Goal: Task Accomplishment & Management: Manage account settings

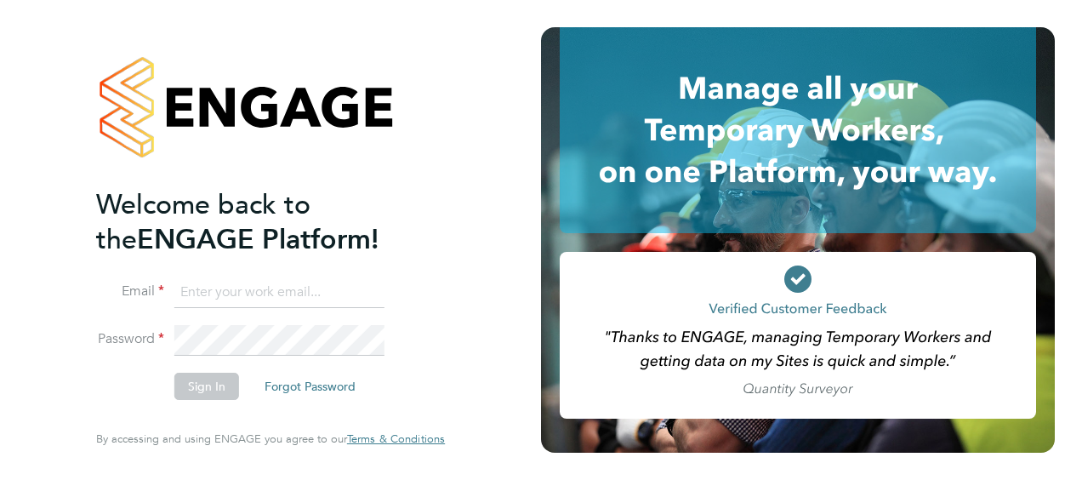
type input "mike.kord@vistry.co.uk"
click at [215, 386] on button "Sign In" at bounding box center [206, 385] width 65 height 27
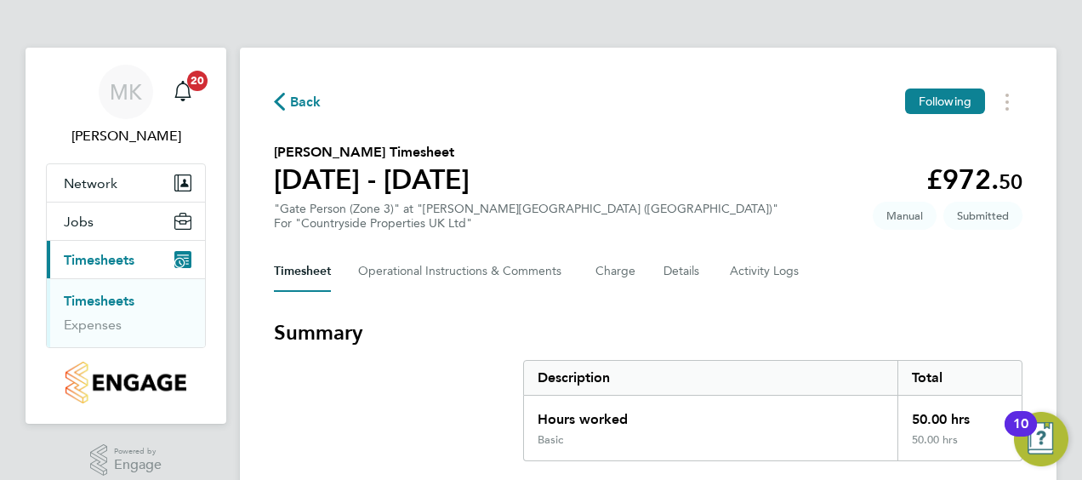
click at [735, 327] on h3 "Summary" at bounding box center [648, 332] width 748 height 27
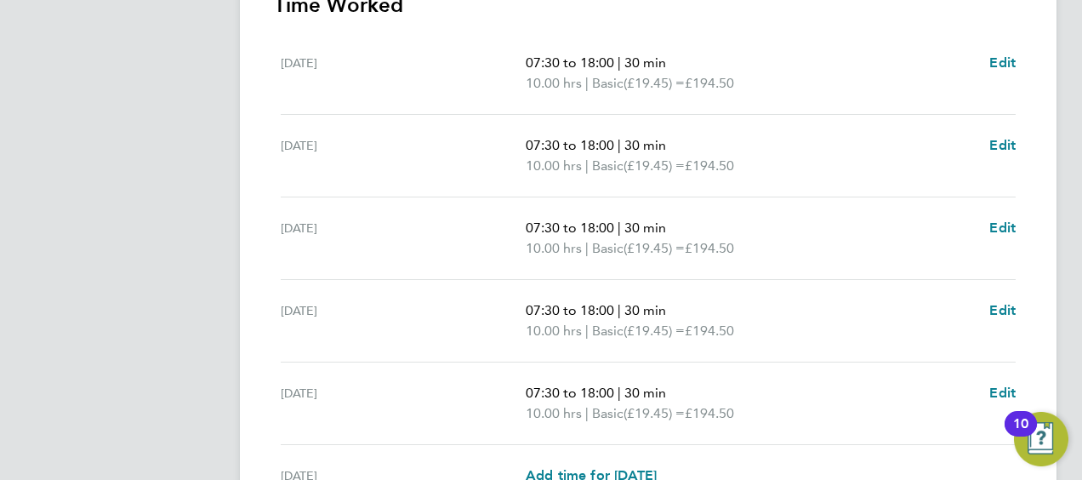
scroll to position [544, 0]
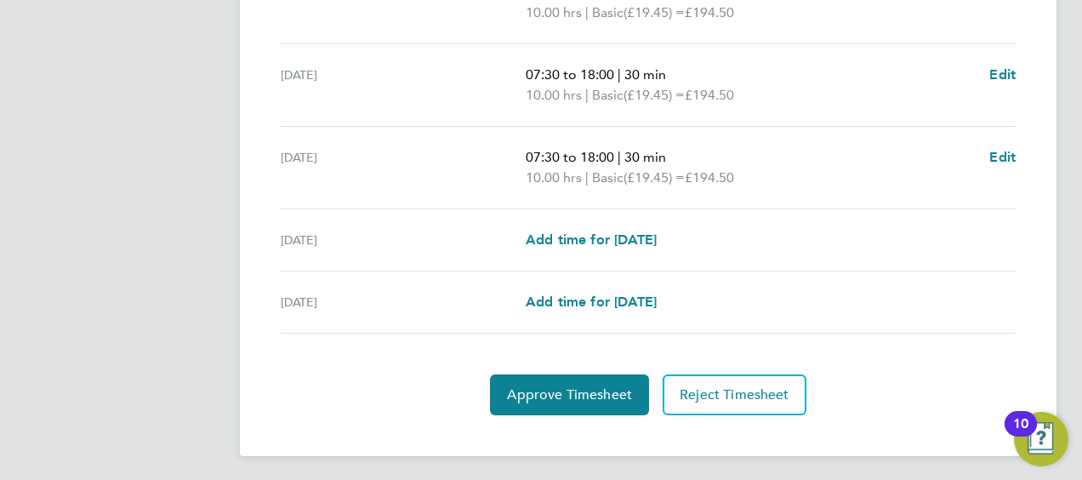
click at [735, 327] on div "Sun 31 Aug Add time for Sun 31 Aug Add time for Sun 31 Aug" at bounding box center [648, 302] width 735 height 62
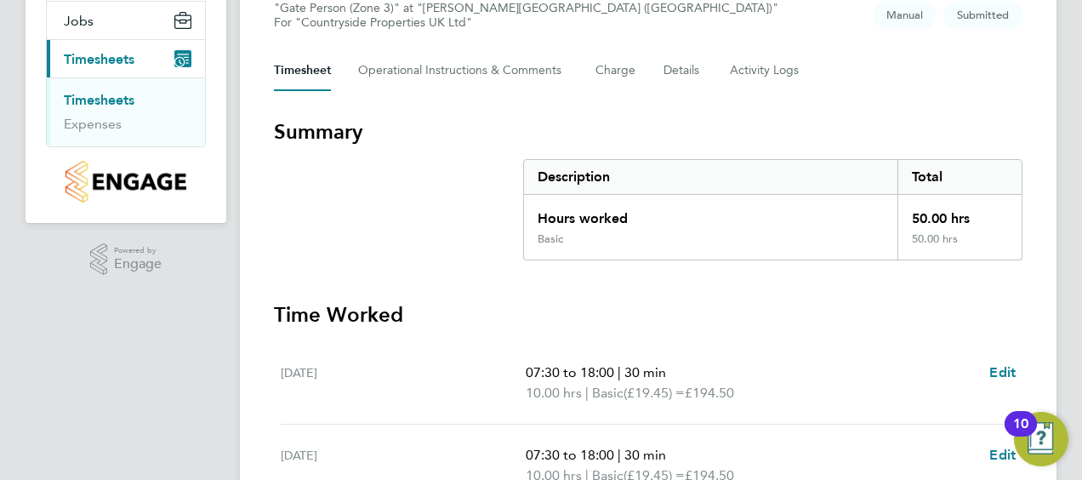
scroll to position [204, 0]
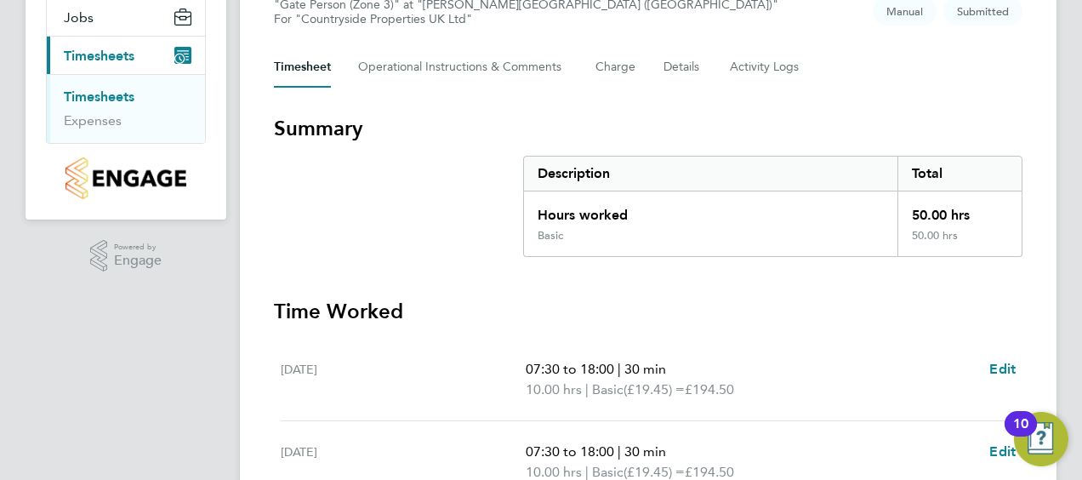
click at [1037, 168] on div "Back Following Bakary Camara's Timesheet 25 - 31 Aug 2025 £972. 50 "Gate Person…" at bounding box center [648, 421] width 816 height 1154
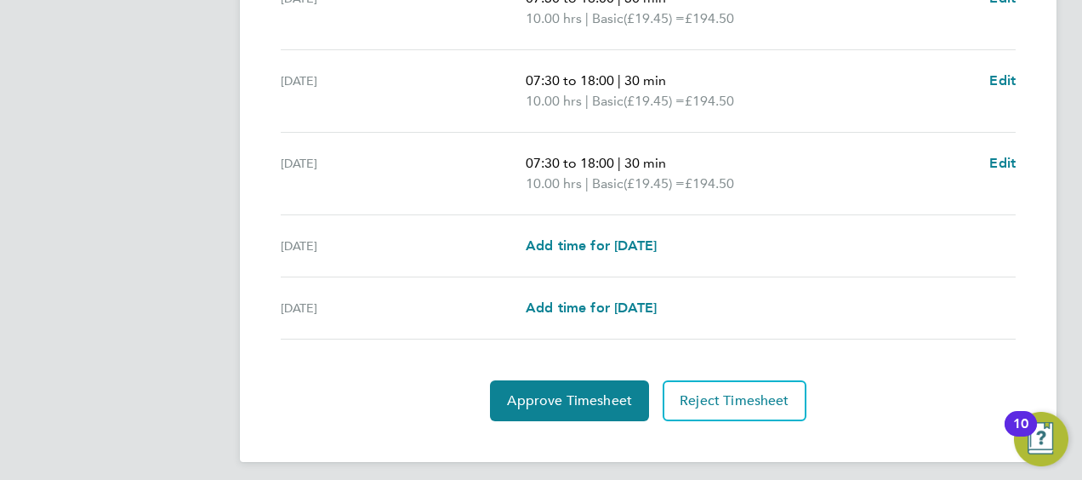
scroll to position [746, 0]
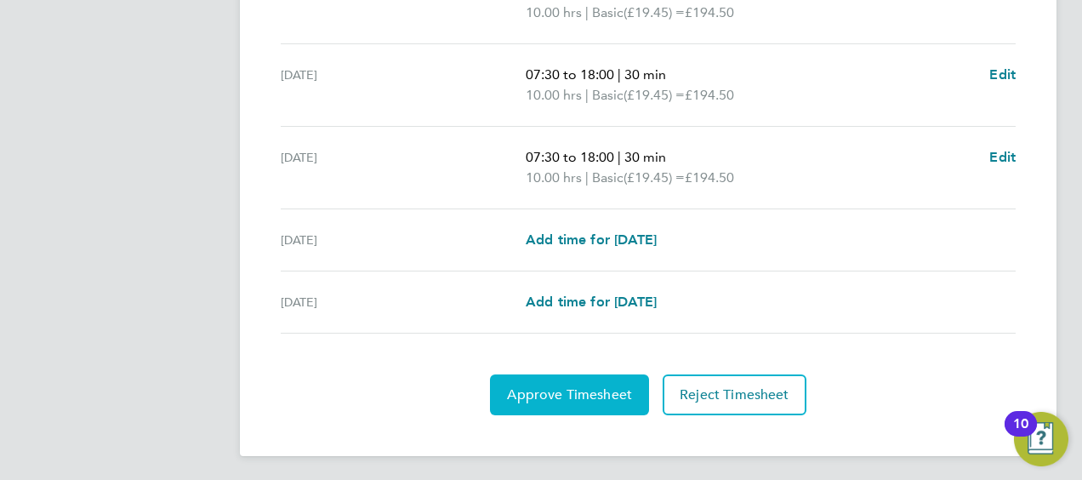
click at [566, 395] on span "Approve Timesheet" at bounding box center [569, 394] width 125 height 17
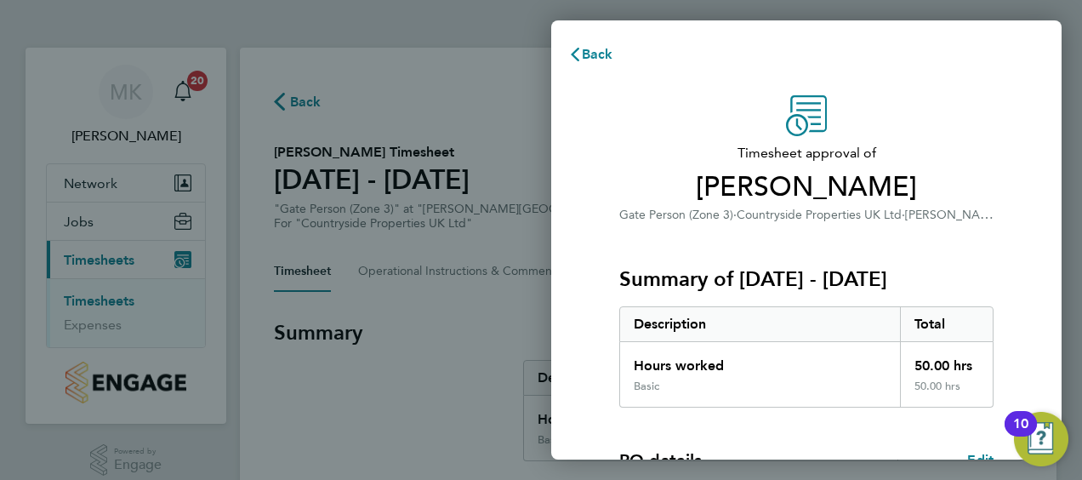
click at [575, 409] on div "Timesheet approval of Bakary Camara Gate Person (Zone 3) · Countryside Properti…" at bounding box center [806, 410] width 510 height 671
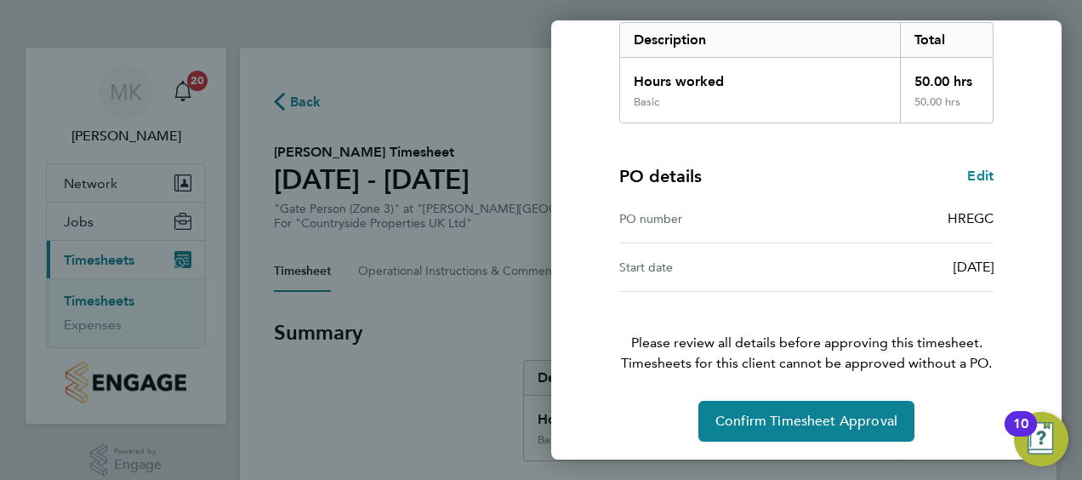
scroll to position [285, 0]
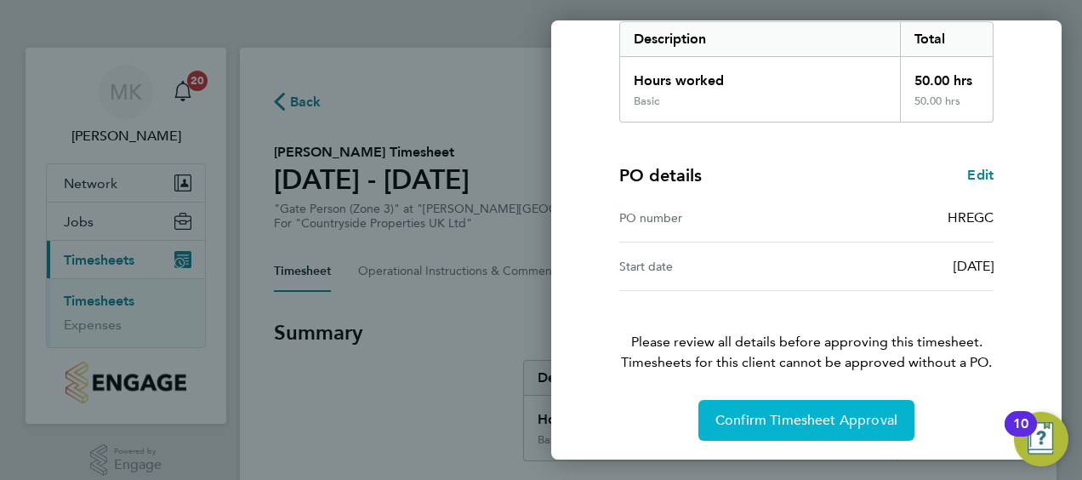
click at [759, 412] on span "Confirm Timesheet Approval" at bounding box center [806, 420] width 182 height 17
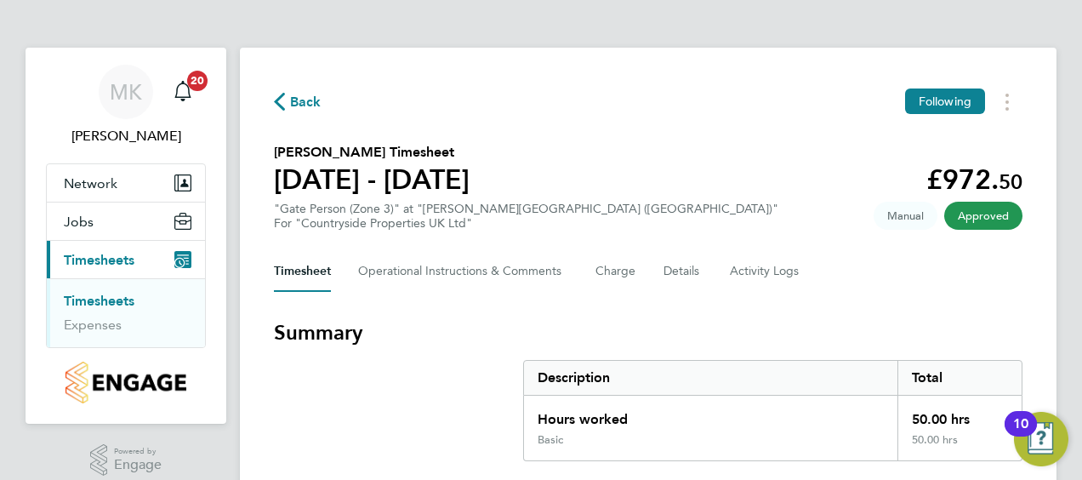
click at [77, 298] on link "Timesheets" at bounding box center [99, 301] width 71 height 16
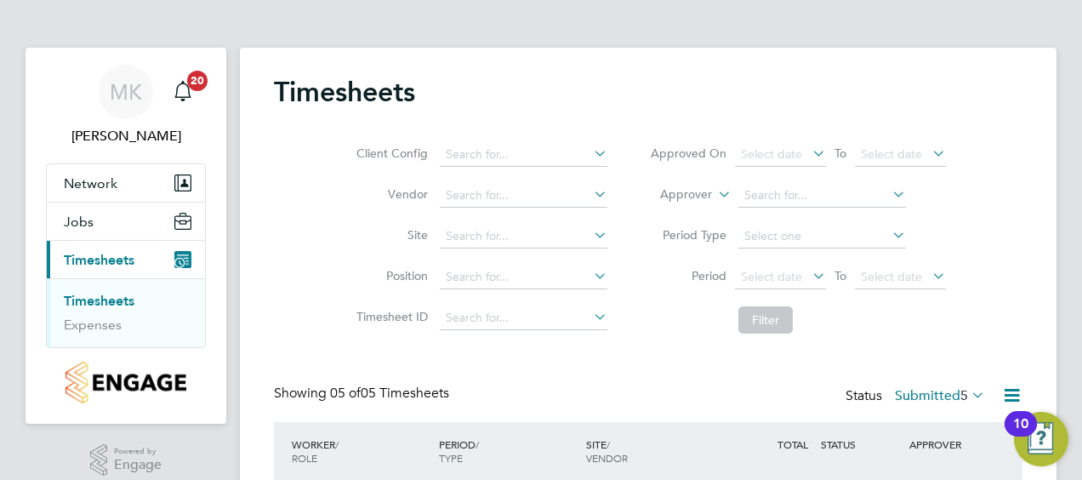
click at [633, 381] on div "Timesheets Client Config Vendor Site Position Timesheet ID Approved On Select d…" at bounding box center [648, 426] width 748 height 703
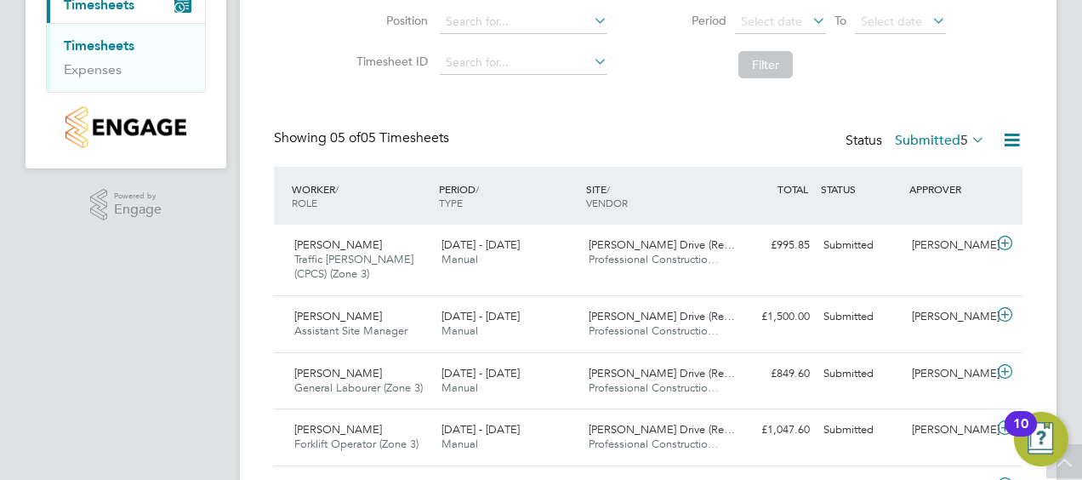
scroll to position [221, 0]
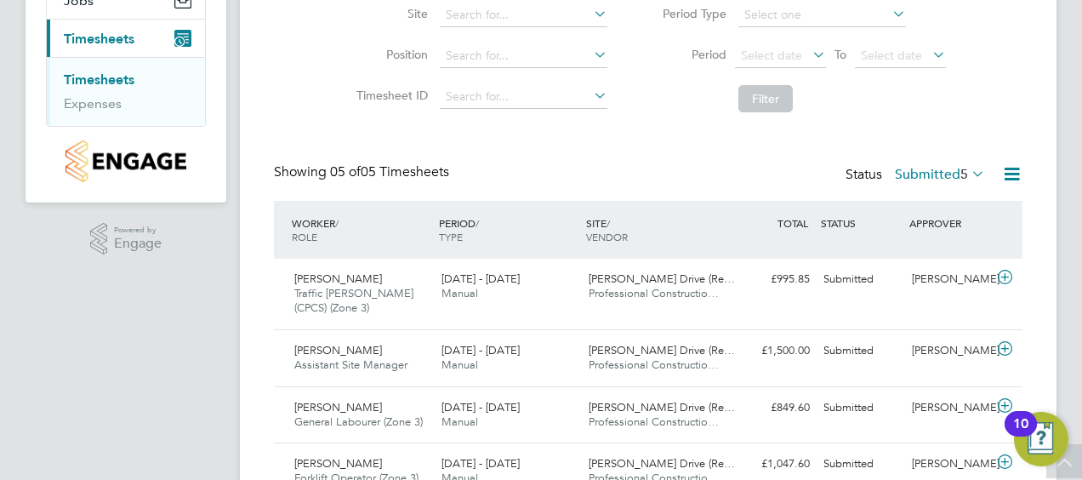
click at [105, 78] on link "Timesheets" at bounding box center [99, 79] width 71 height 16
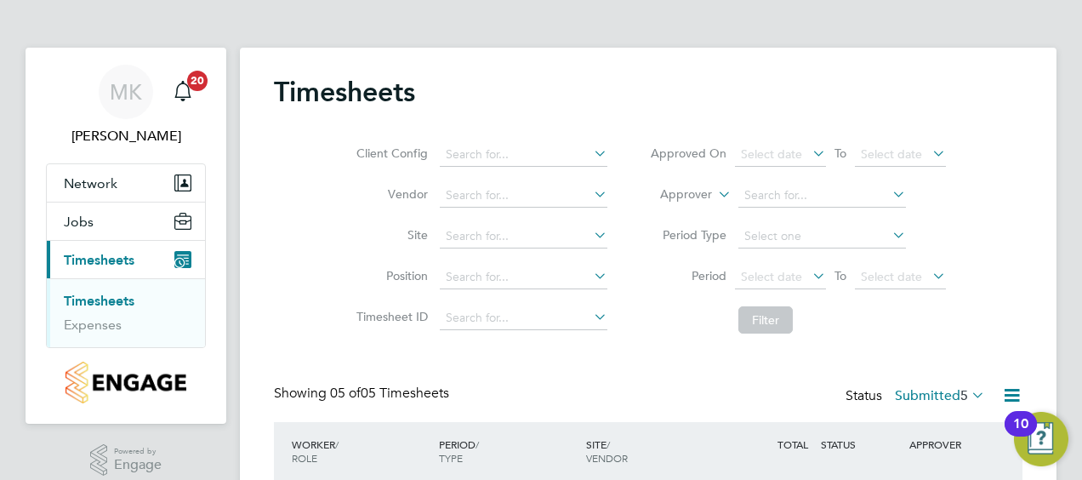
click at [490, 361] on div "Timesheets Client Config Vendor Site Position Timesheet ID Approved On Select d…" at bounding box center [648, 426] width 748 height 703
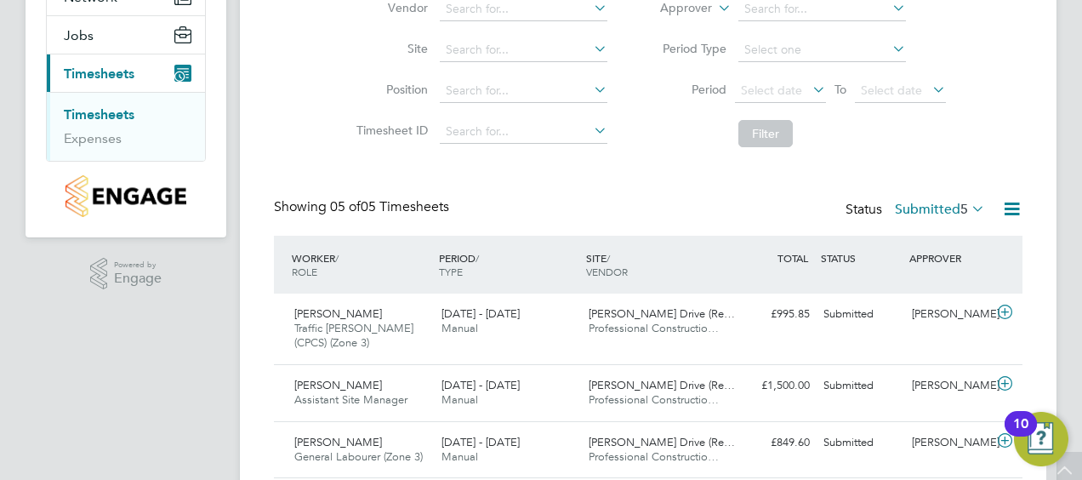
scroll to position [357, 0]
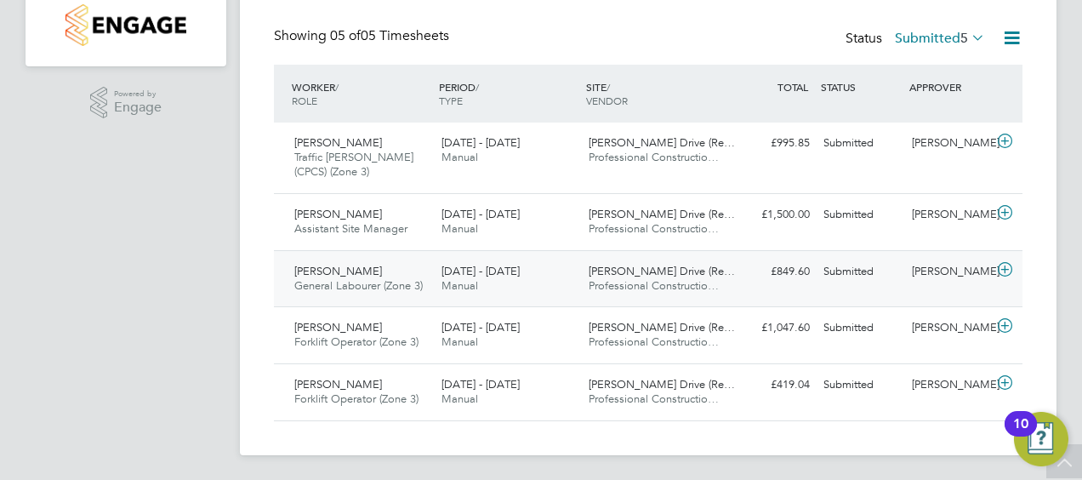
click at [354, 273] on span "Curtis Walker" at bounding box center [338, 271] width 88 height 14
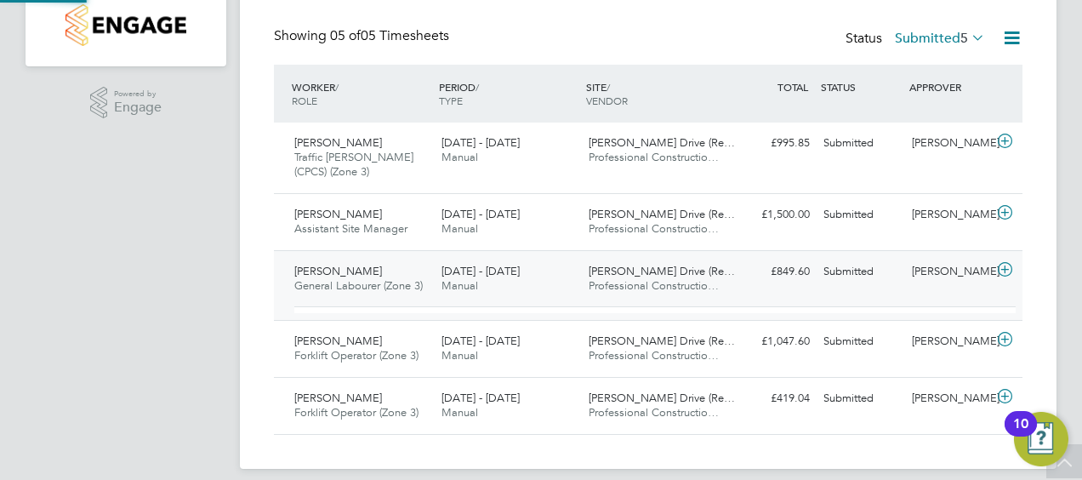
scroll to position [29, 166]
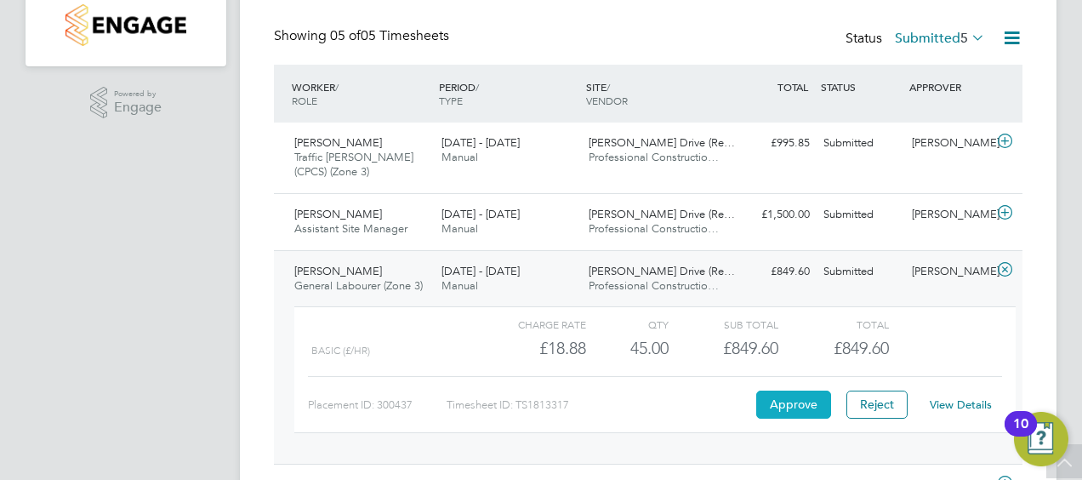
click at [810, 403] on button "Approve" at bounding box center [793, 403] width 75 height 27
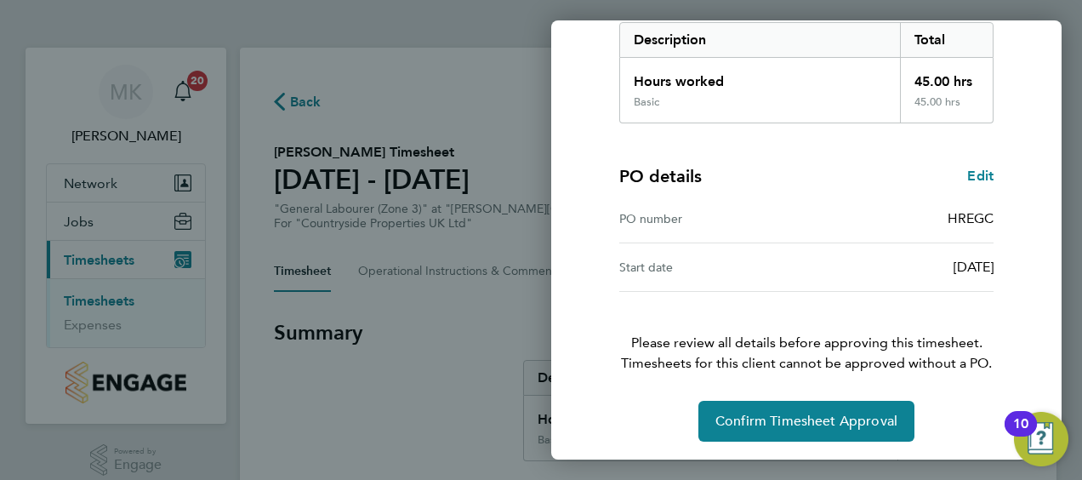
scroll to position [285, 0]
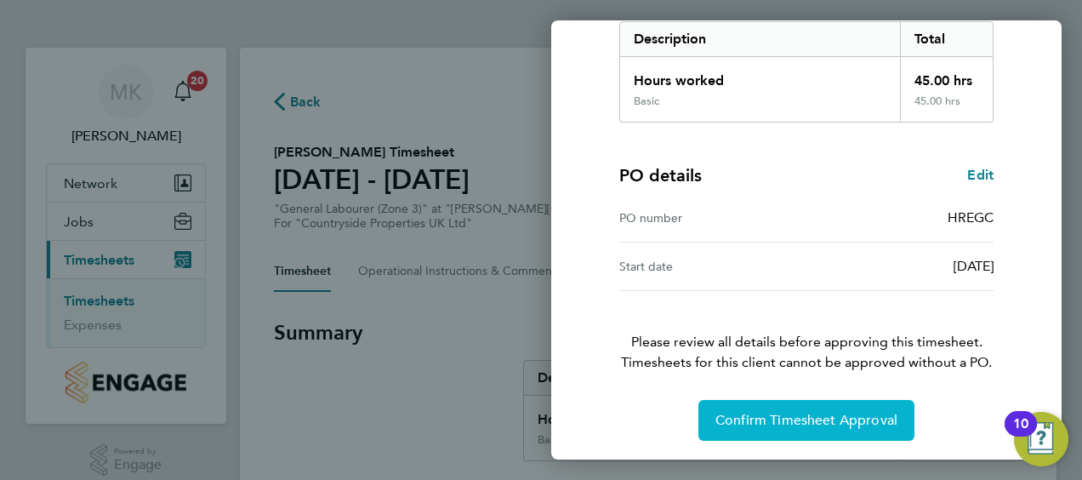
click at [781, 421] on span "Confirm Timesheet Approval" at bounding box center [806, 420] width 182 height 17
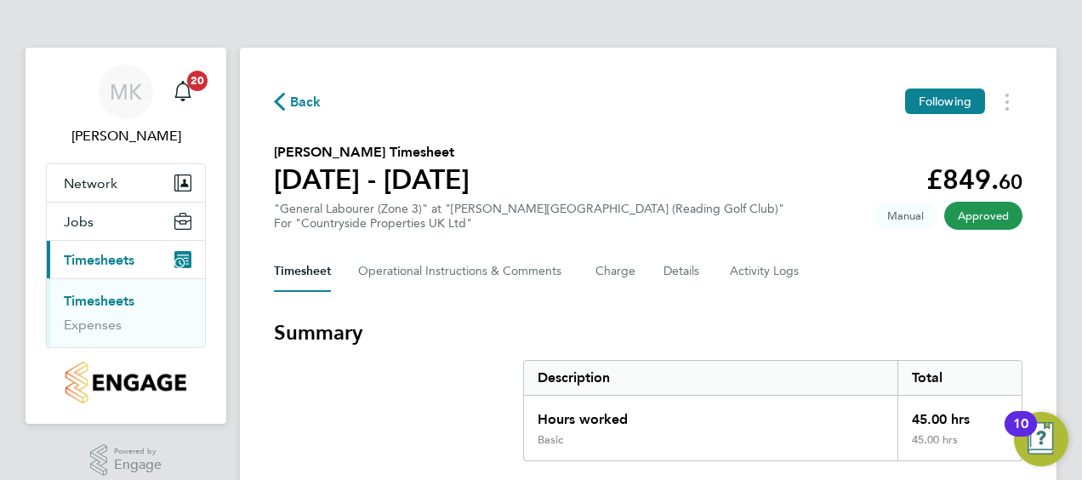
click at [111, 299] on link "Timesheets" at bounding box center [99, 301] width 71 height 16
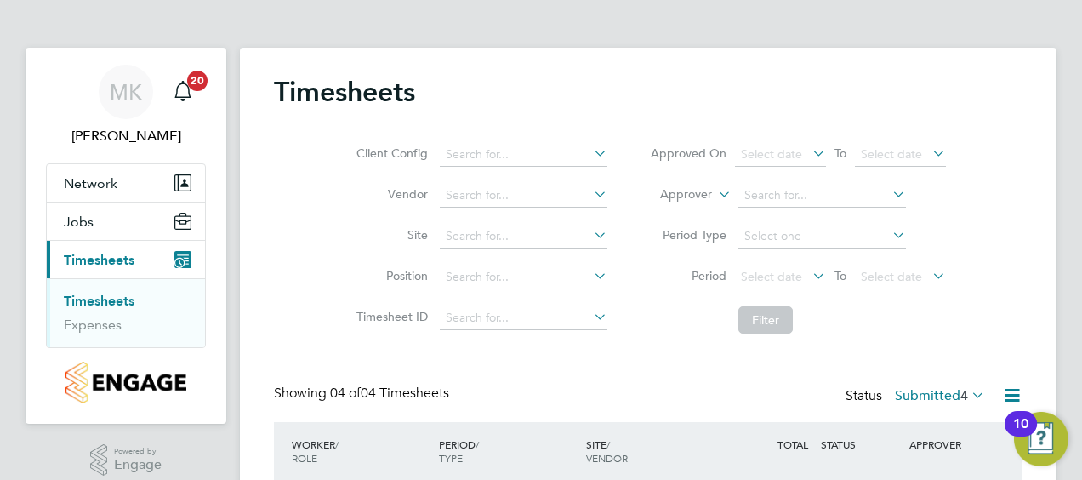
click at [650, 378] on div "Timesheets Client Config Vendor Site Position Timesheet ID Approved On Select d…" at bounding box center [648, 398] width 748 height 646
click at [682, 452] on div "SITE / VENDOR" at bounding box center [655, 451] width 147 height 44
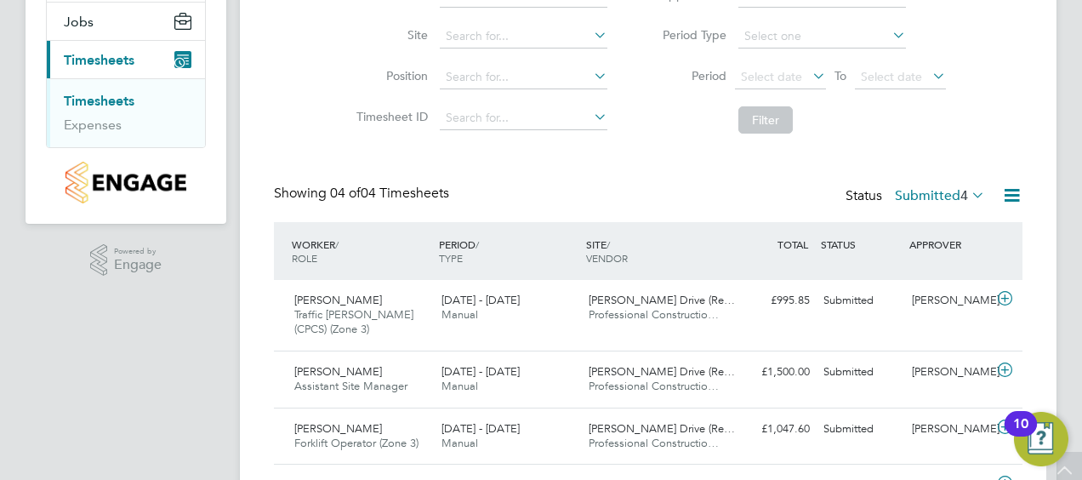
scroll to position [301, 0]
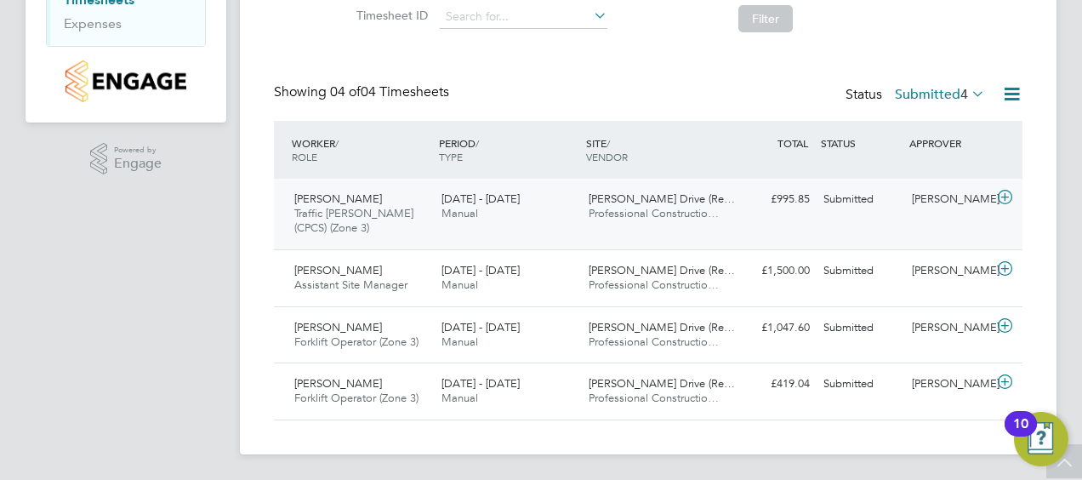
click at [348, 216] on span "Traffic Marshall (CPCS) (Zone 3)" at bounding box center [353, 220] width 119 height 29
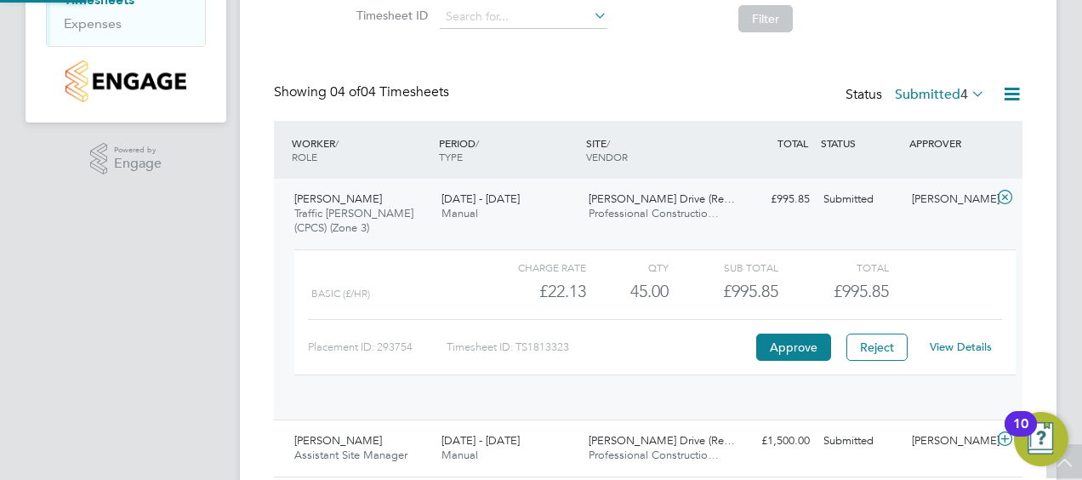
scroll to position [29, 166]
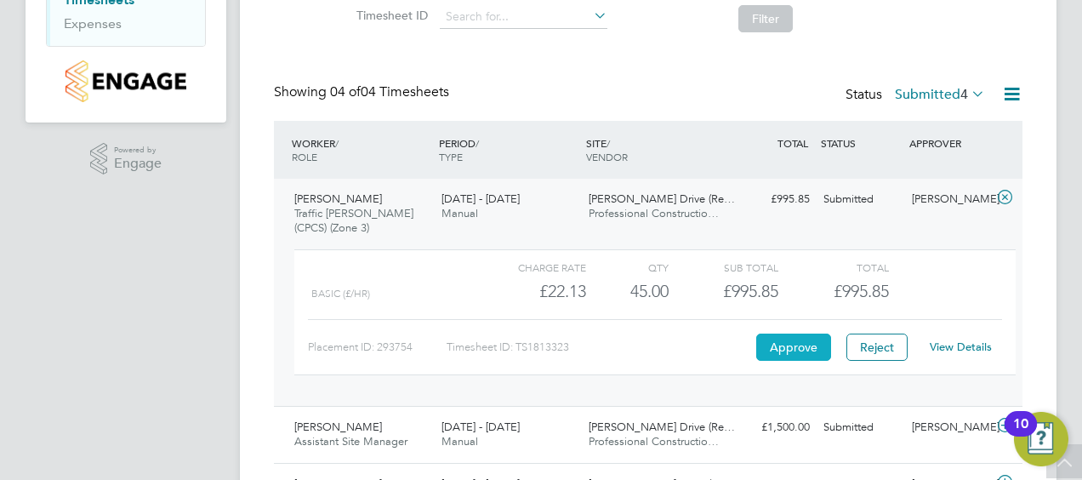
click at [786, 344] on button "Approve" at bounding box center [793, 346] width 75 height 27
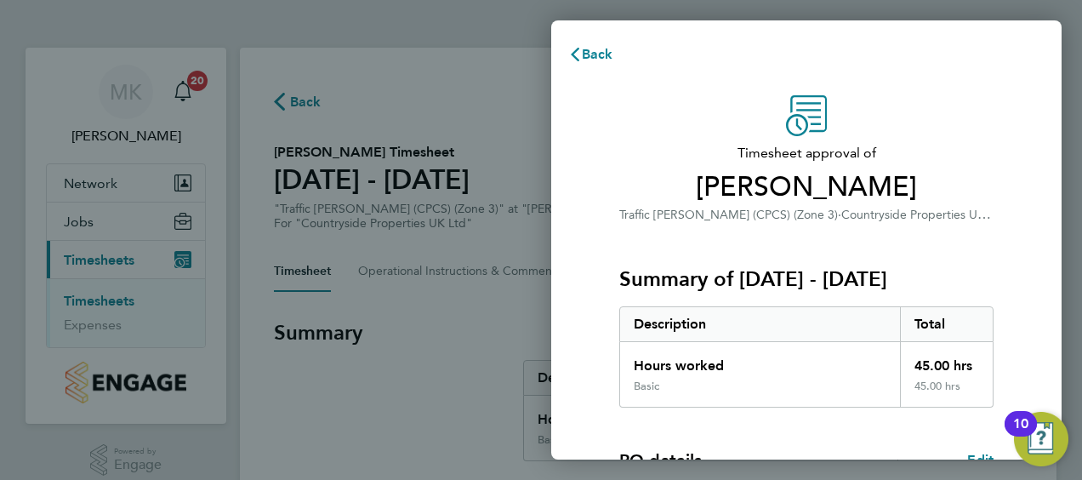
click at [570, 354] on div "Timesheet approval of Dave Jones Traffic Marshall (CPCS) (Zone 3) · Countryside…" at bounding box center [806, 410] width 510 height 671
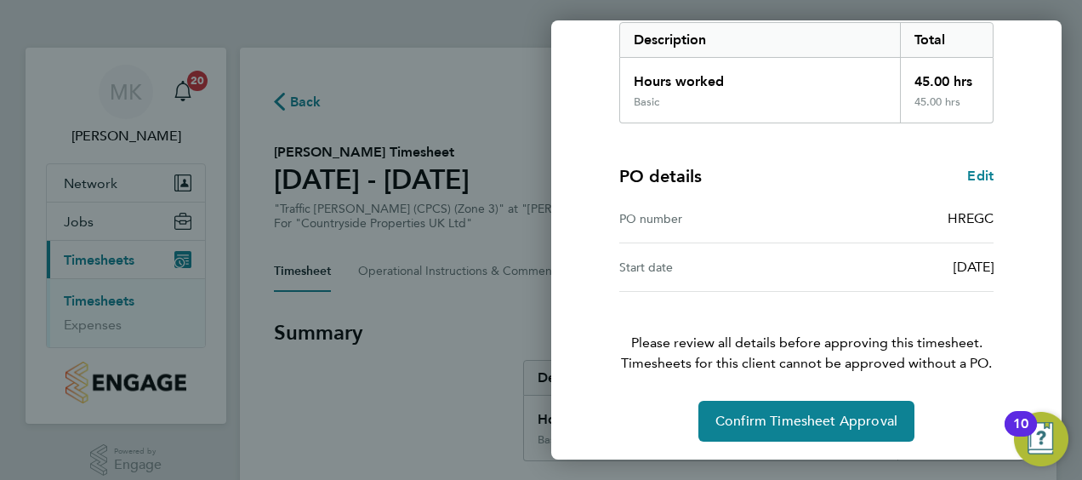
scroll to position [285, 0]
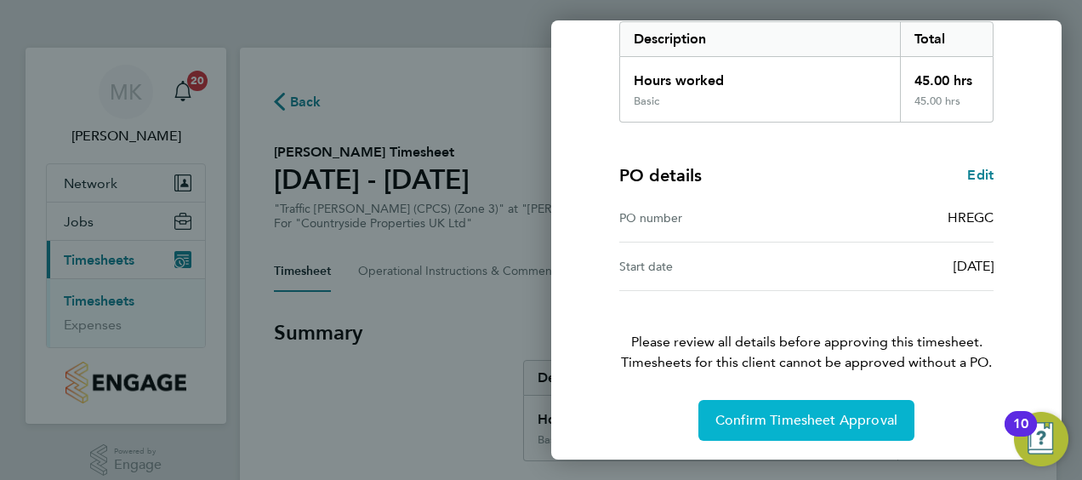
click at [743, 431] on button "Confirm Timesheet Approval" at bounding box center [806, 420] width 216 height 41
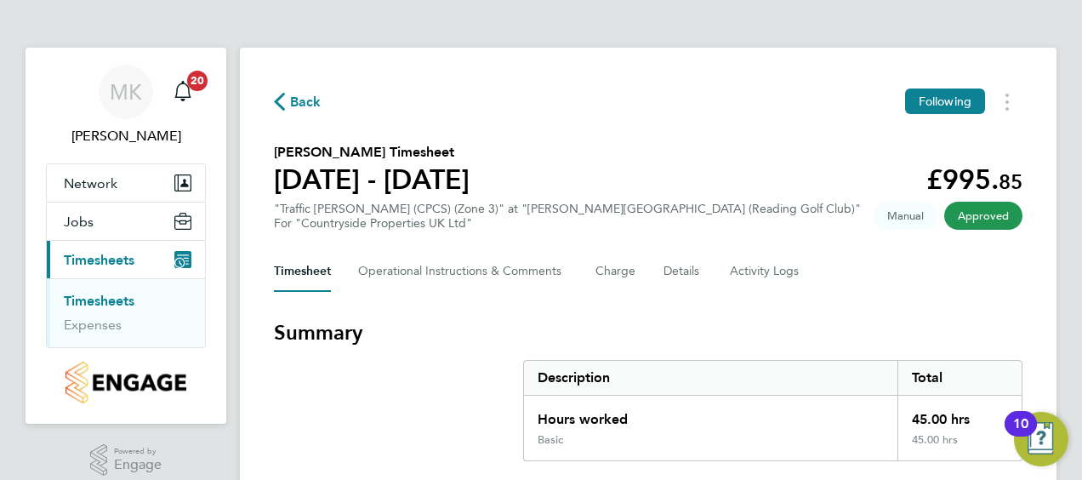
click at [99, 303] on link "Timesheets" at bounding box center [99, 301] width 71 height 16
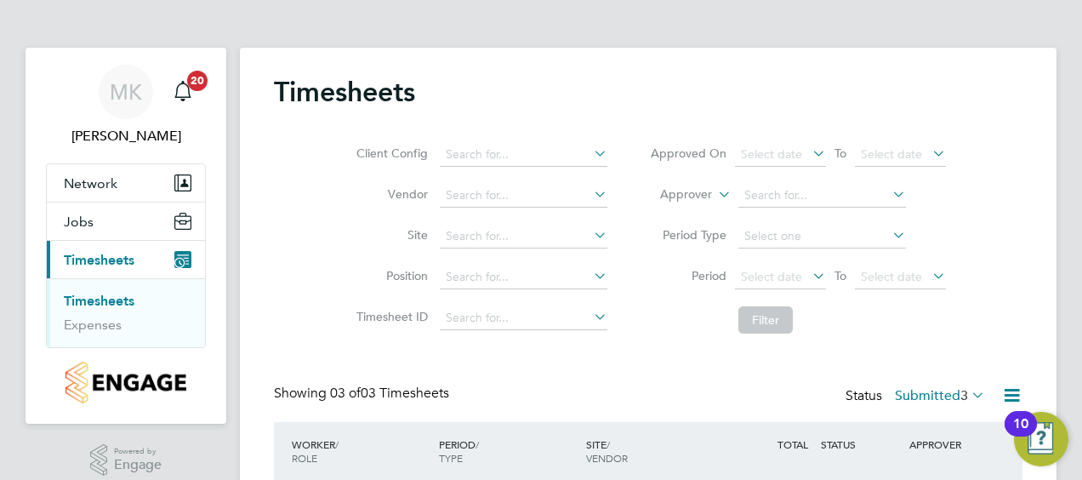
click at [556, 441] on div "PERIOD / TYPE" at bounding box center [508, 451] width 147 height 44
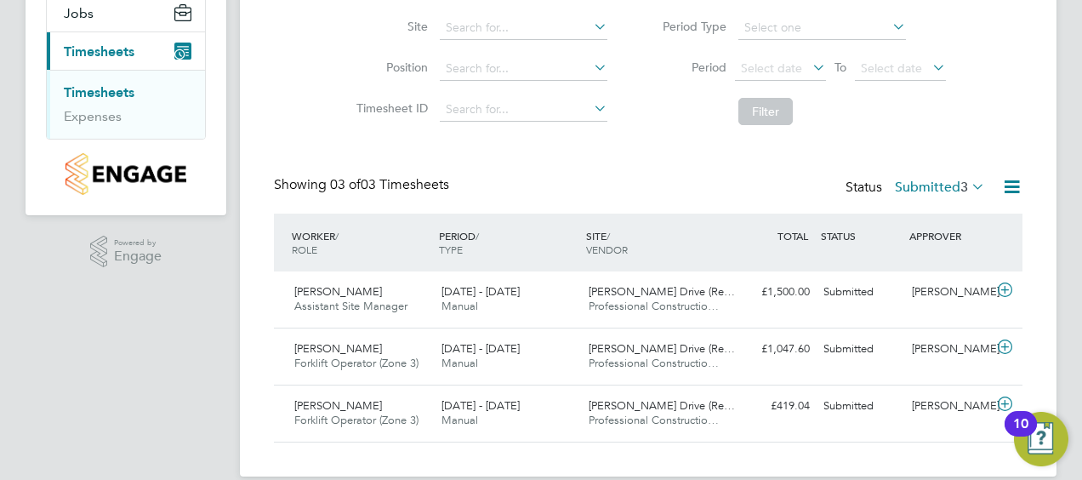
scroll to position [230, 0]
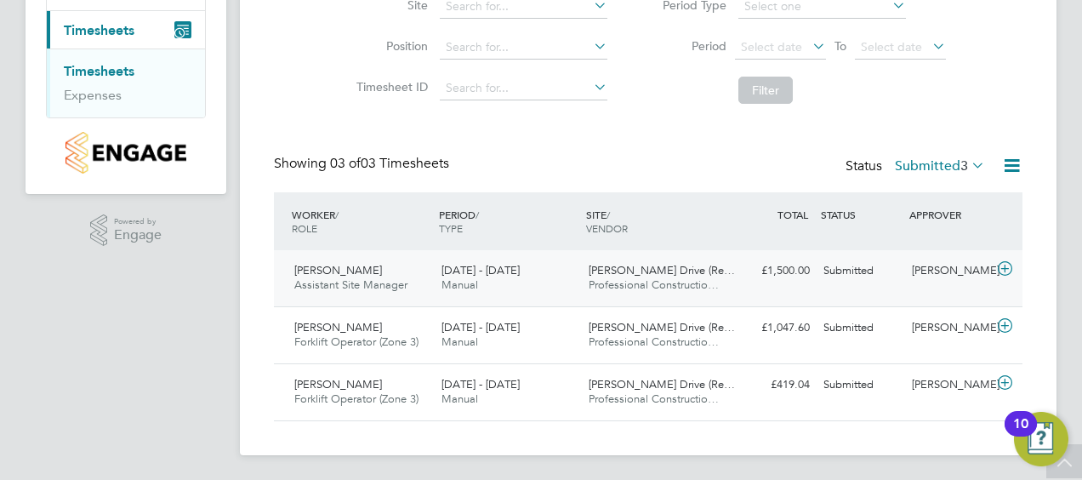
click at [344, 264] on span "[PERSON_NAME]" at bounding box center [338, 270] width 88 height 14
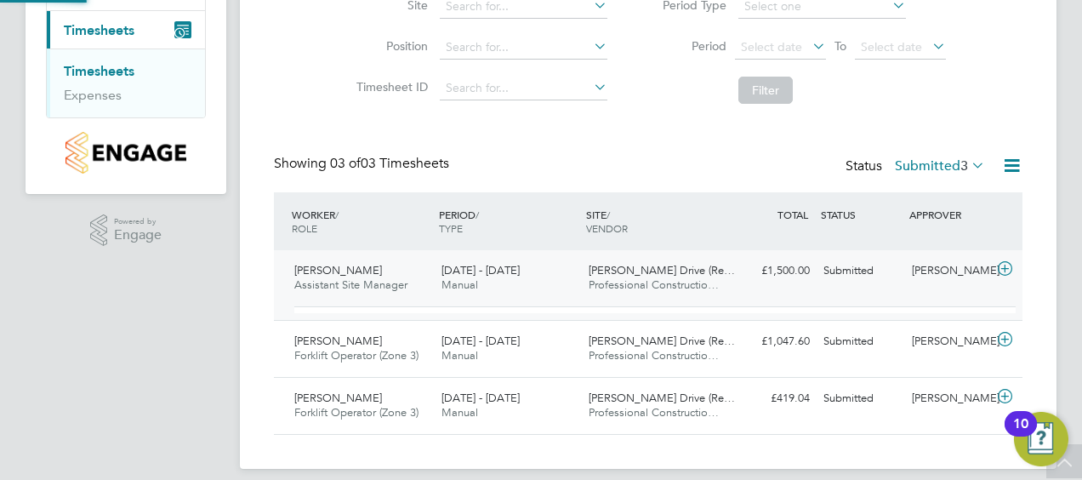
scroll to position [29, 166]
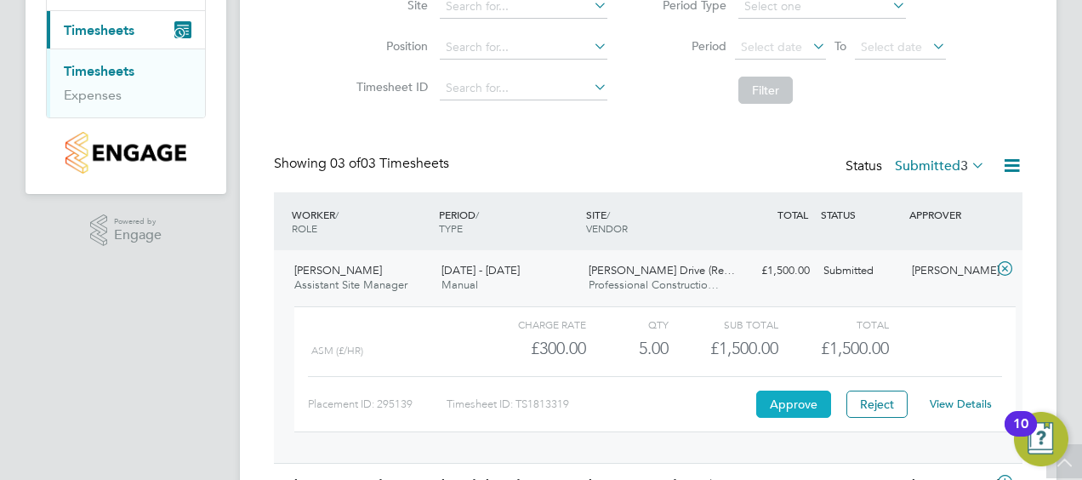
click at [791, 405] on button "Approve" at bounding box center [793, 403] width 75 height 27
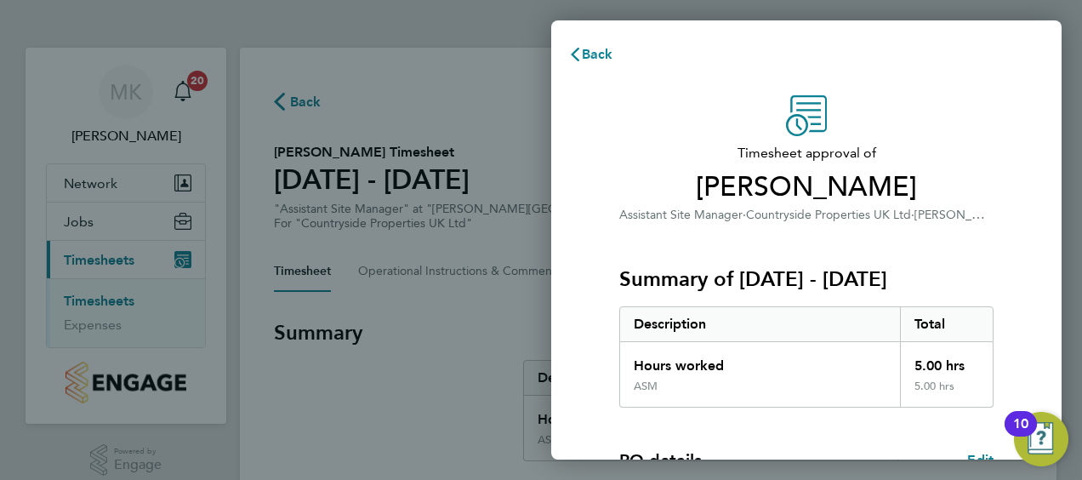
click at [597, 404] on div "Timesheet approval of [PERSON_NAME] Assistant Site Manager · Countryside Proper…" at bounding box center [806, 410] width 510 height 671
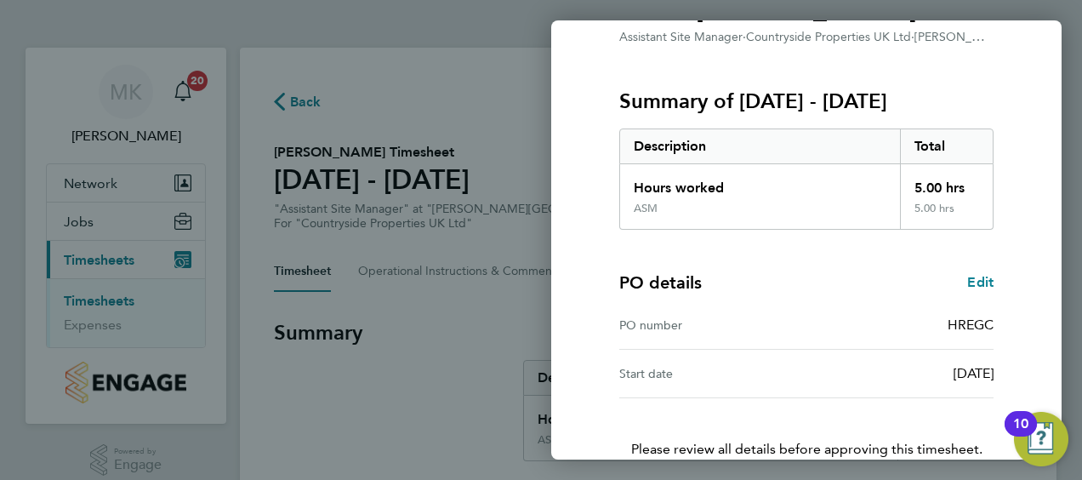
scroll to position [285, 0]
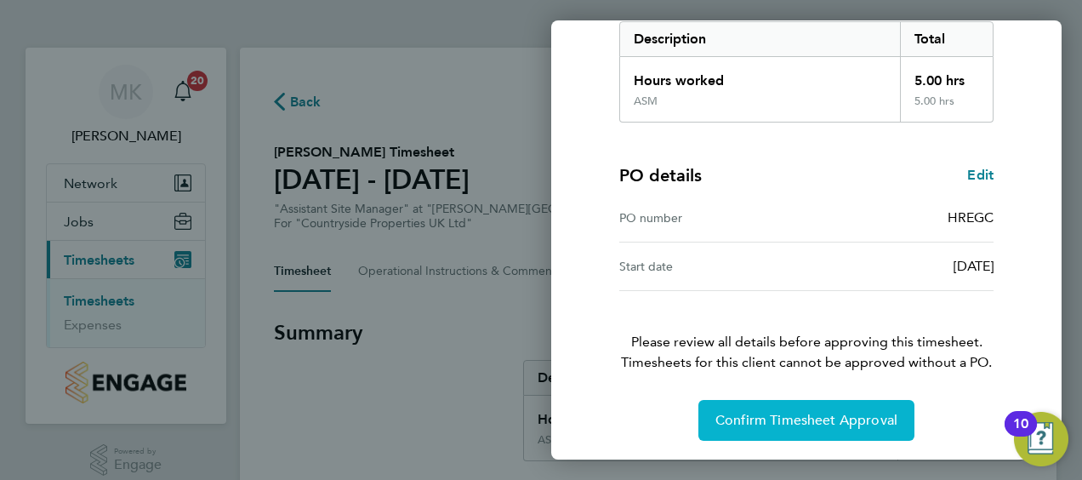
click at [748, 412] on span "Confirm Timesheet Approval" at bounding box center [806, 420] width 182 height 17
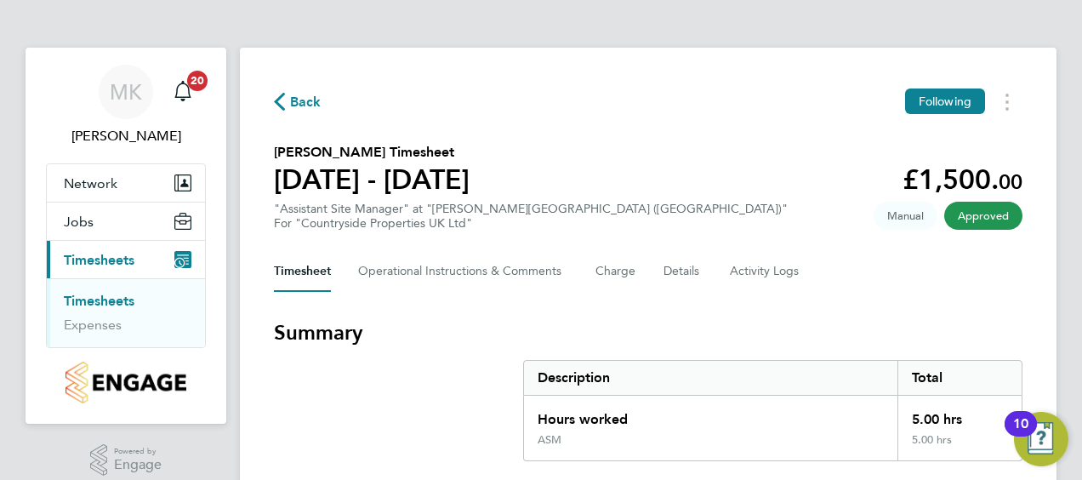
click at [117, 302] on link "Timesheets" at bounding box center [99, 301] width 71 height 16
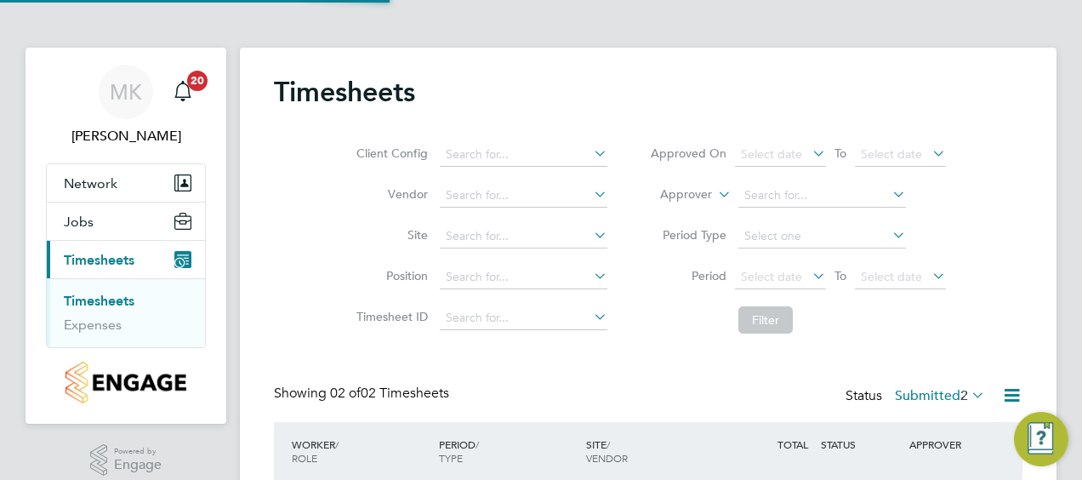
scroll to position [43, 147]
click at [520, 456] on div "PERIOD / TYPE" at bounding box center [508, 451] width 147 height 44
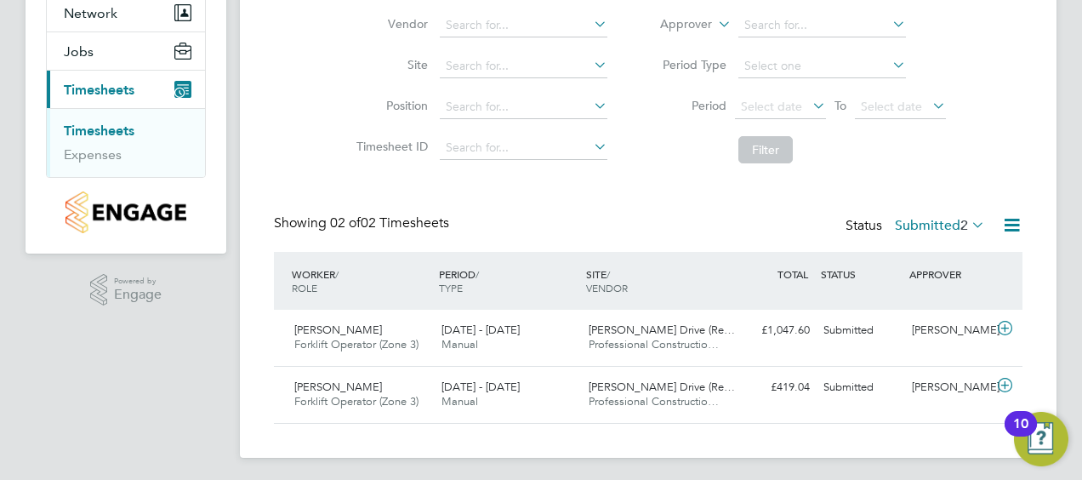
scroll to position [173, 0]
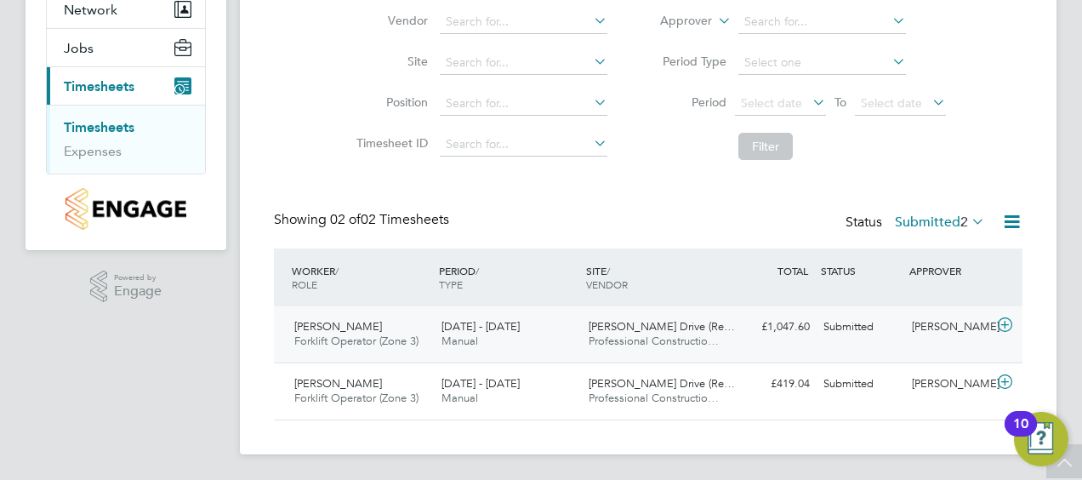
click at [401, 321] on div "Chris White Forklift Operator (Zone 3) 25 - 31 Aug 2025" at bounding box center [360, 334] width 147 height 43
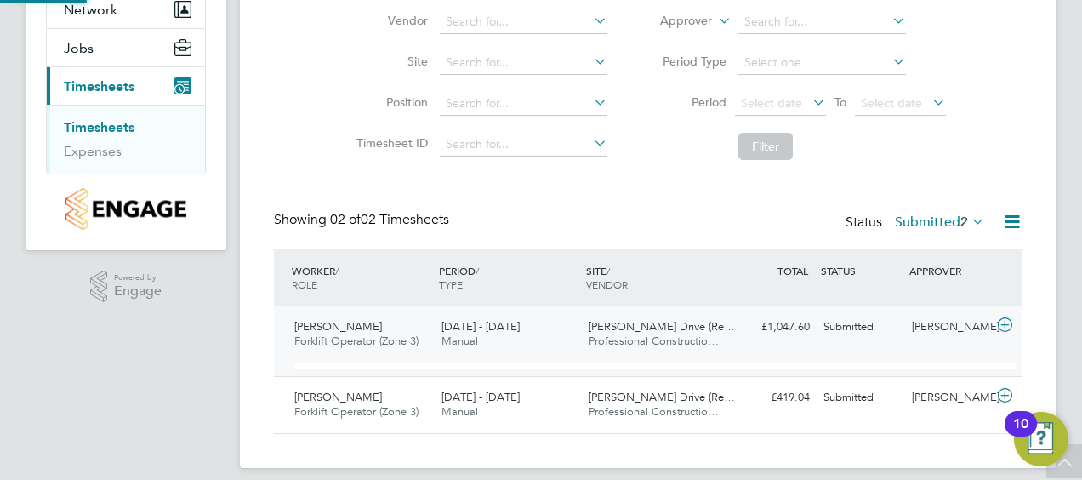
scroll to position [29, 166]
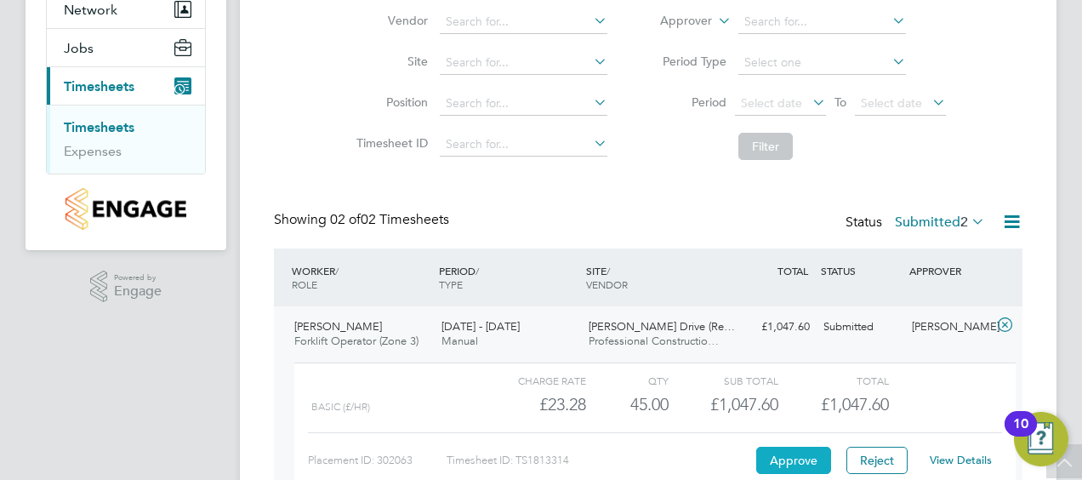
click at [785, 455] on button "Approve" at bounding box center [793, 459] width 75 height 27
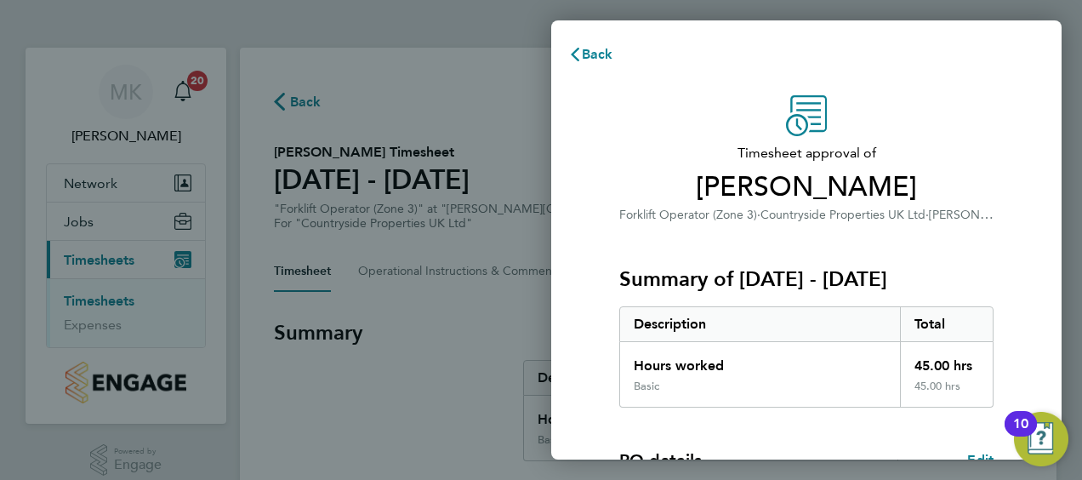
click at [580, 407] on div "Timesheet approval of [PERSON_NAME] Forklift Operator (Zone 3) · Countryside Pr…" at bounding box center [806, 410] width 510 height 671
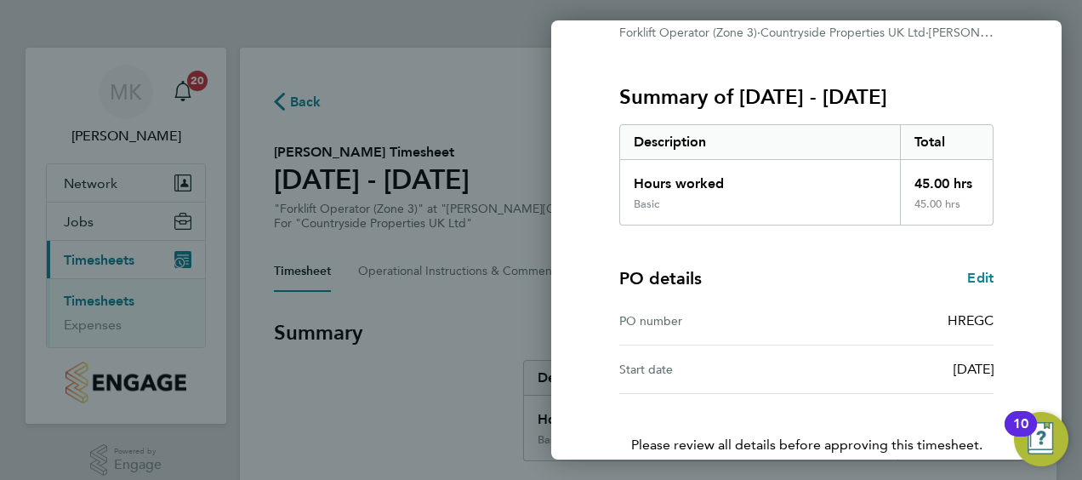
scroll to position [285, 0]
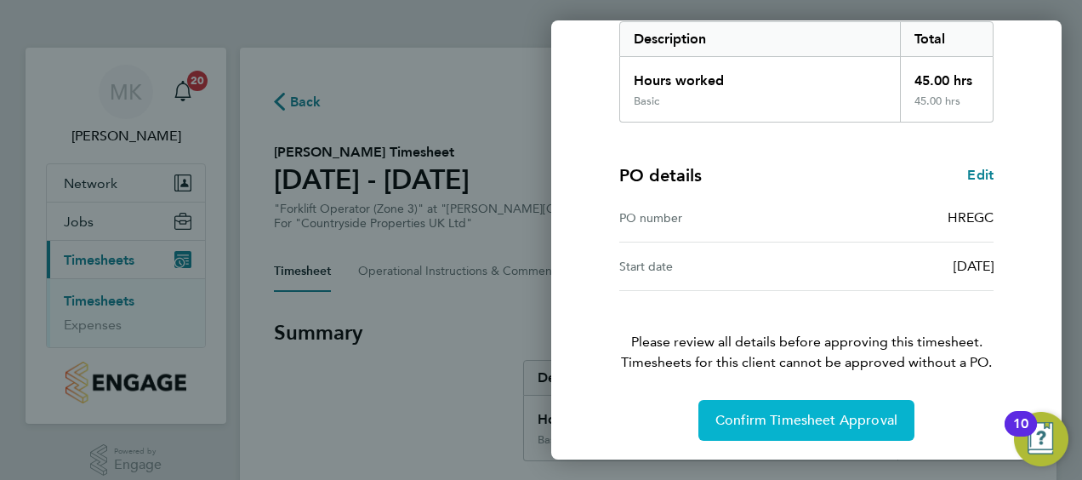
click at [730, 415] on span "Confirm Timesheet Approval" at bounding box center [806, 420] width 182 height 17
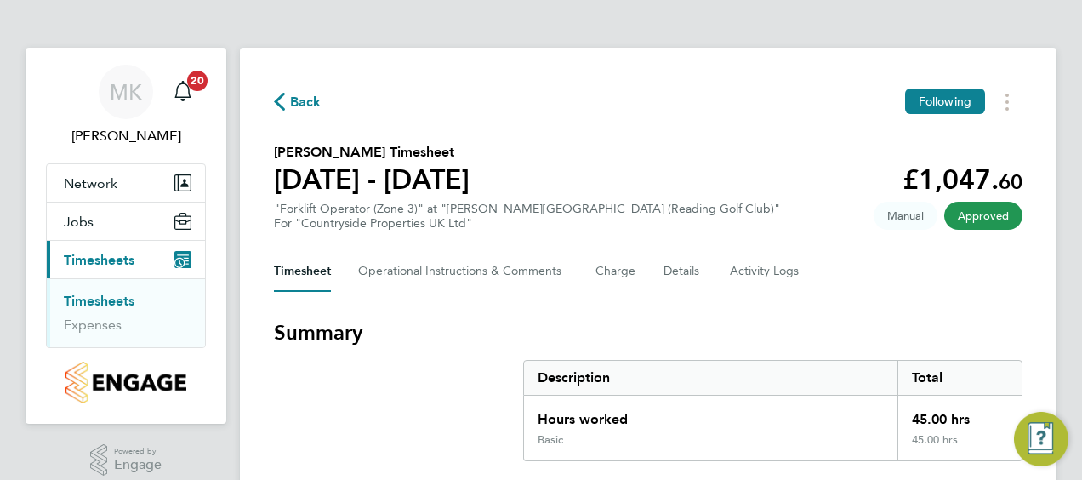
click at [121, 262] on span "Timesheets" at bounding box center [99, 260] width 71 height 16
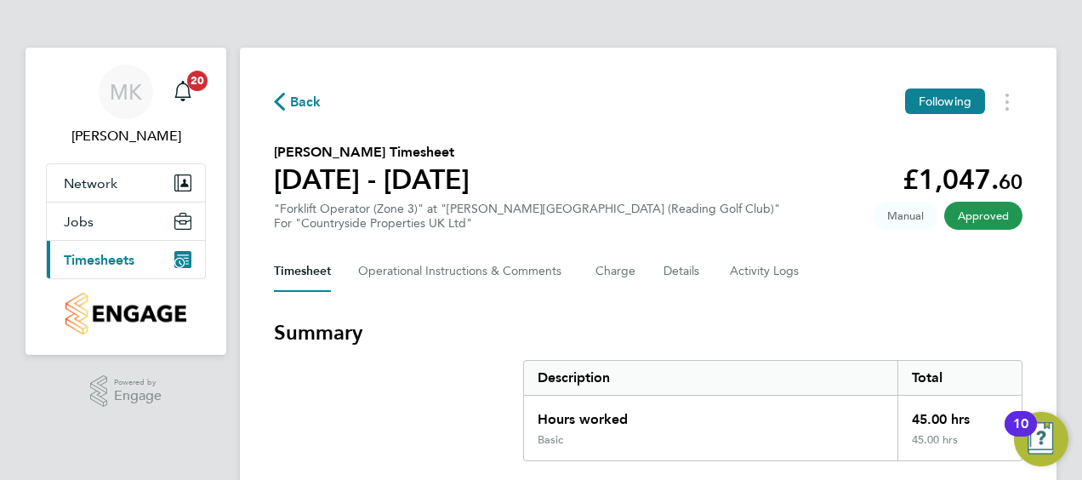
click at [110, 262] on span "Timesheets" at bounding box center [99, 260] width 71 height 16
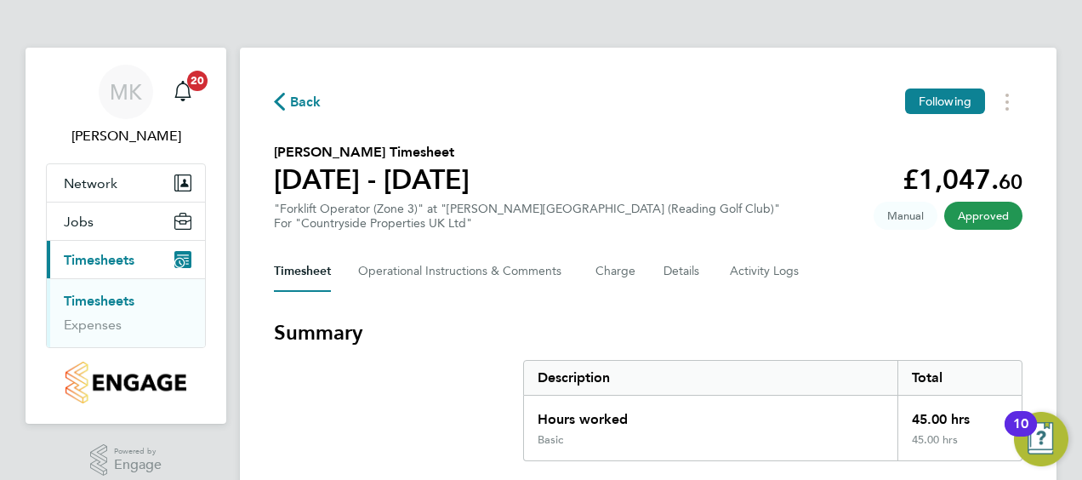
click at [106, 298] on link "Timesheets" at bounding box center [99, 301] width 71 height 16
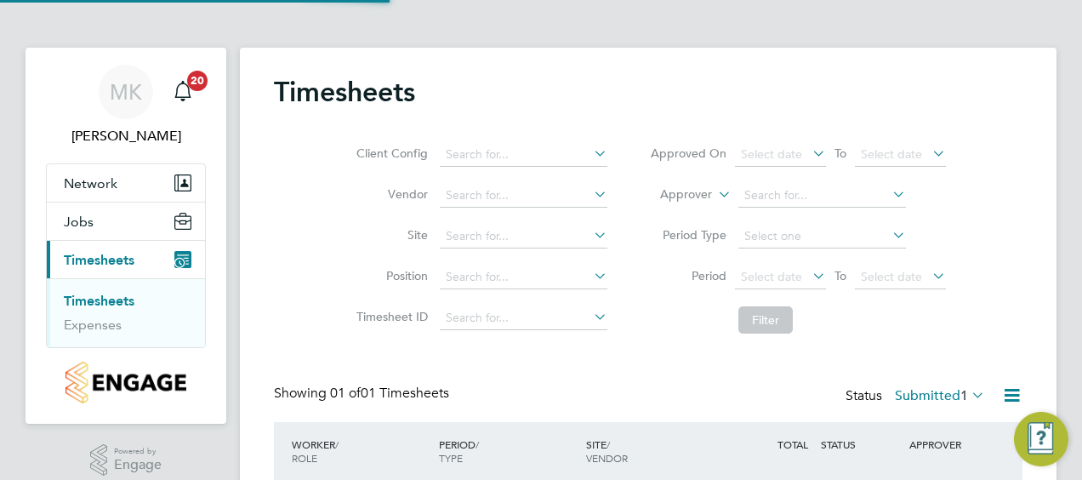
scroll to position [43, 147]
click at [526, 448] on div "PERIOD / TYPE" at bounding box center [508, 451] width 147 height 44
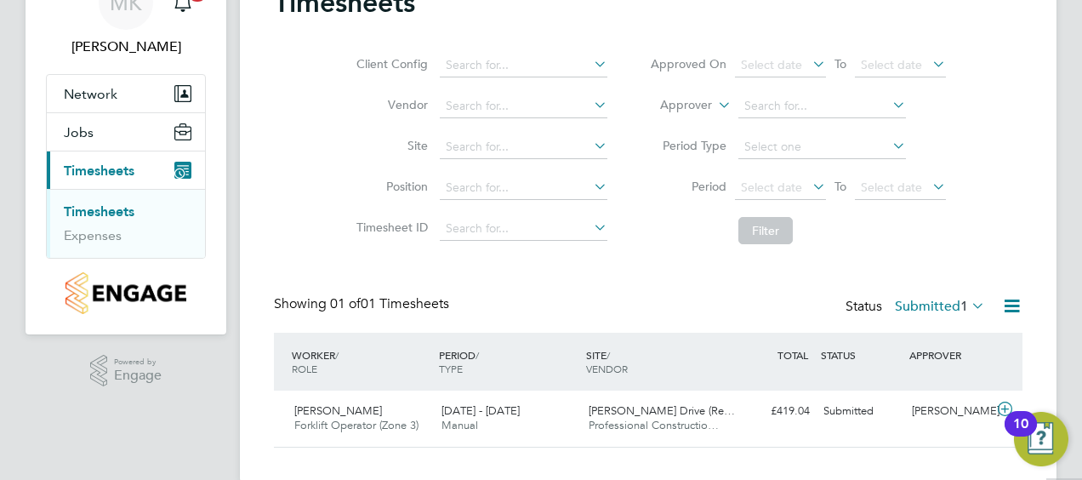
scroll to position [117, 0]
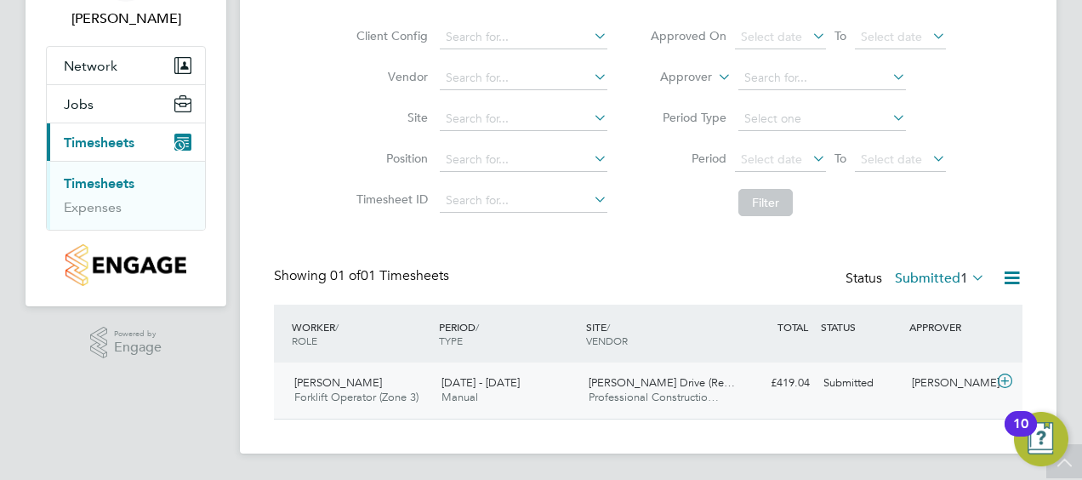
click at [350, 384] on span "[PERSON_NAME]" at bounding box center [338, 382] width 88 height 14
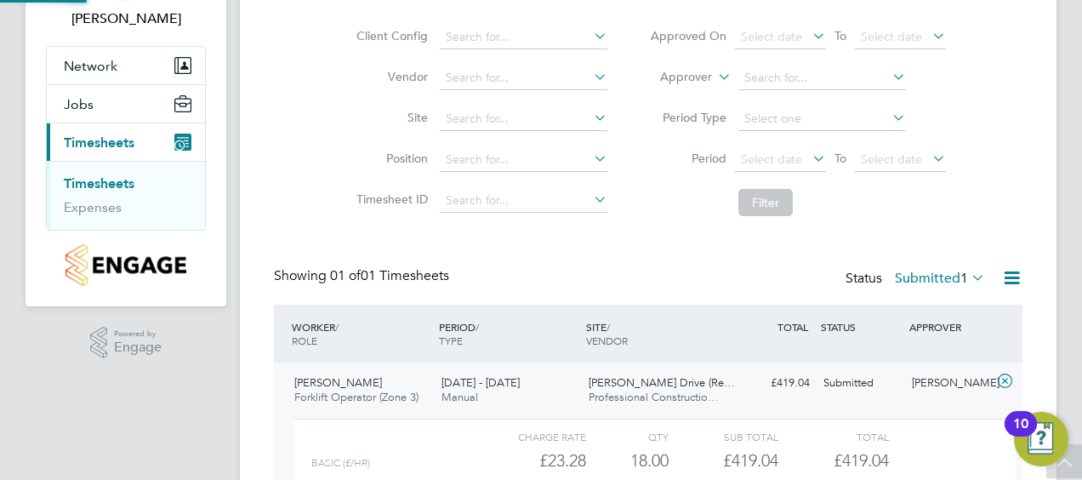
scroll to position [29, 166]
click at [484, 453] on div "£23.28" at bounding box center [531, 460] width 110 height 28
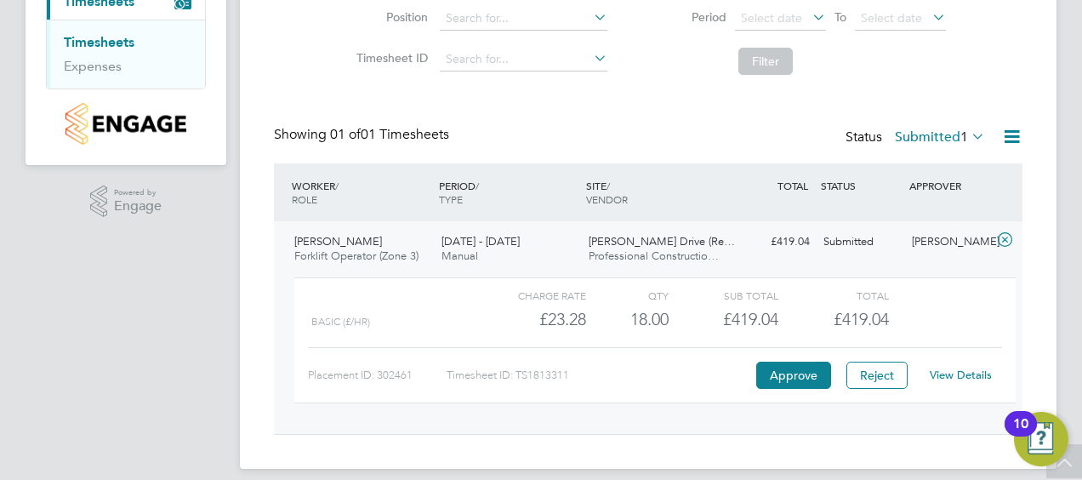
scroll to position [273, 0]
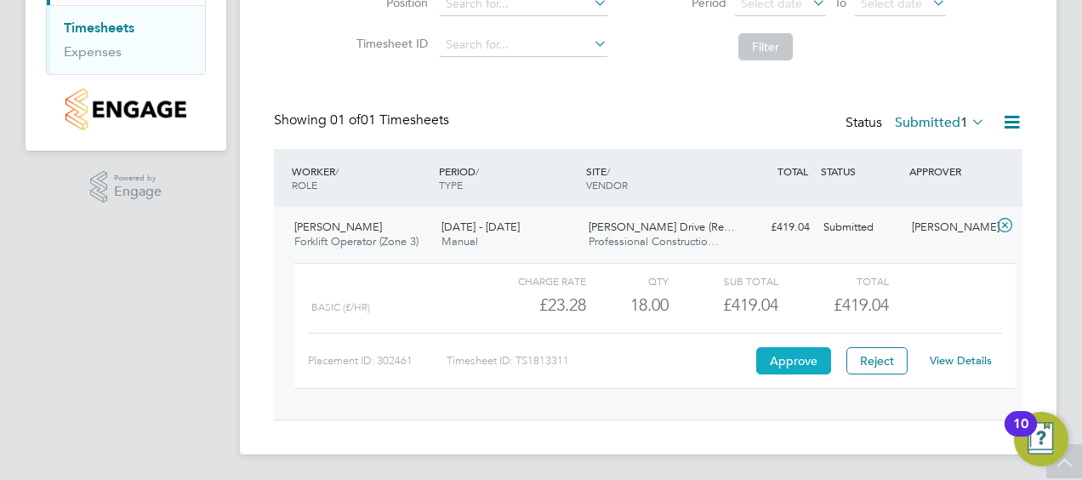
click at [797, 358] on button "Approve" at bounding box center [793, 360] width 75 height 27
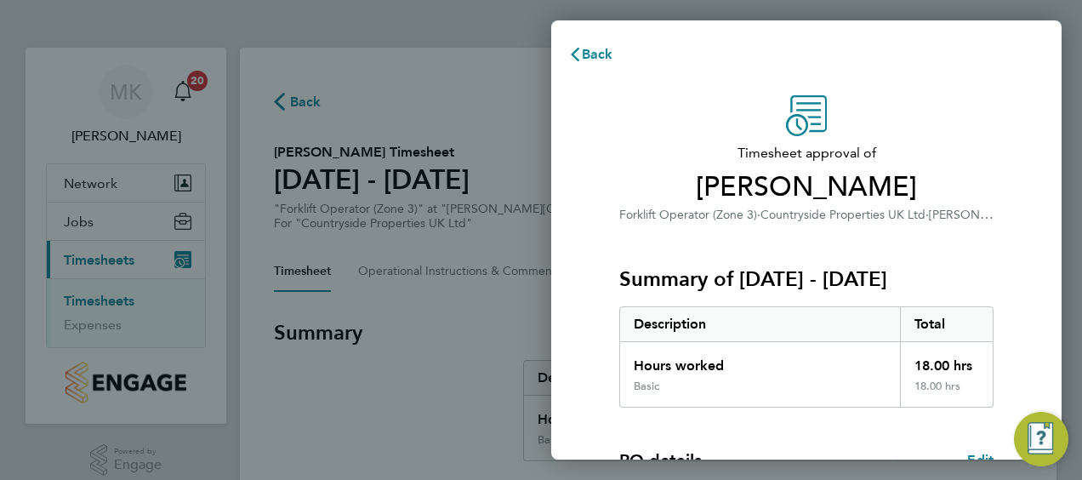
click at [614, 423] on div "Timesheet approval of [PERSON_NAME] Forklift Operator (Zone 3) · Countryside Pr…" at bounding box center [806, 410] width 415 height 630
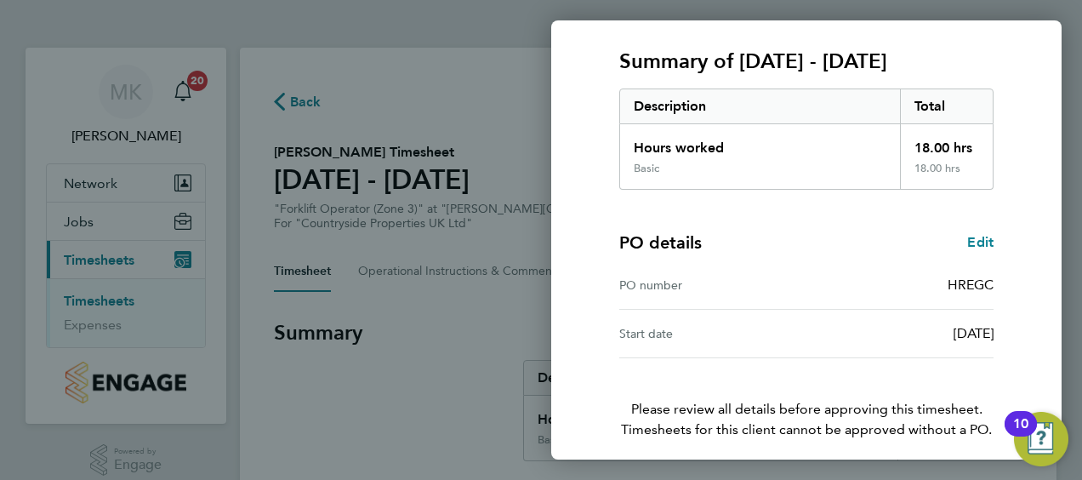
scroll to position [285, 0]
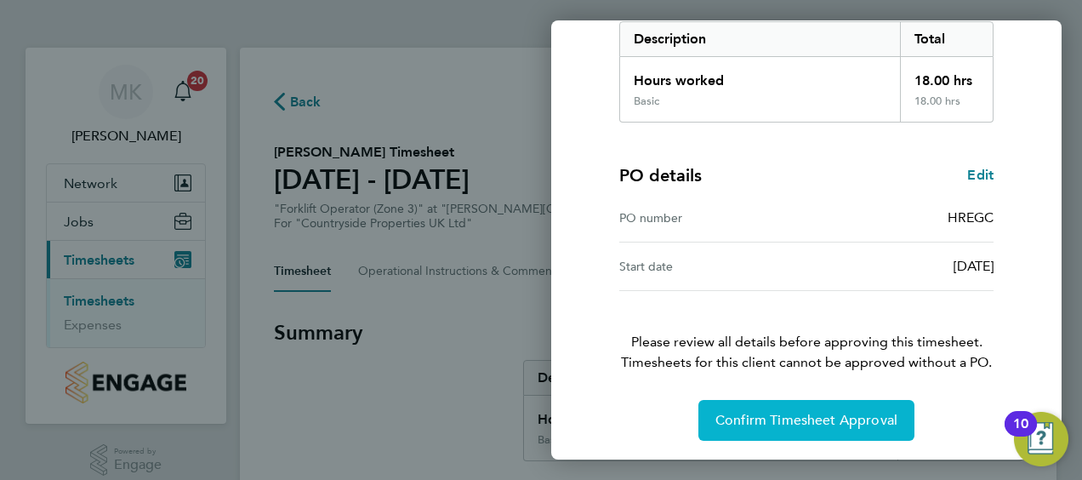
click at [748, 413] on span "Confirm Timesheet Approval" at bounding box center [806, 420] width 182 height 17
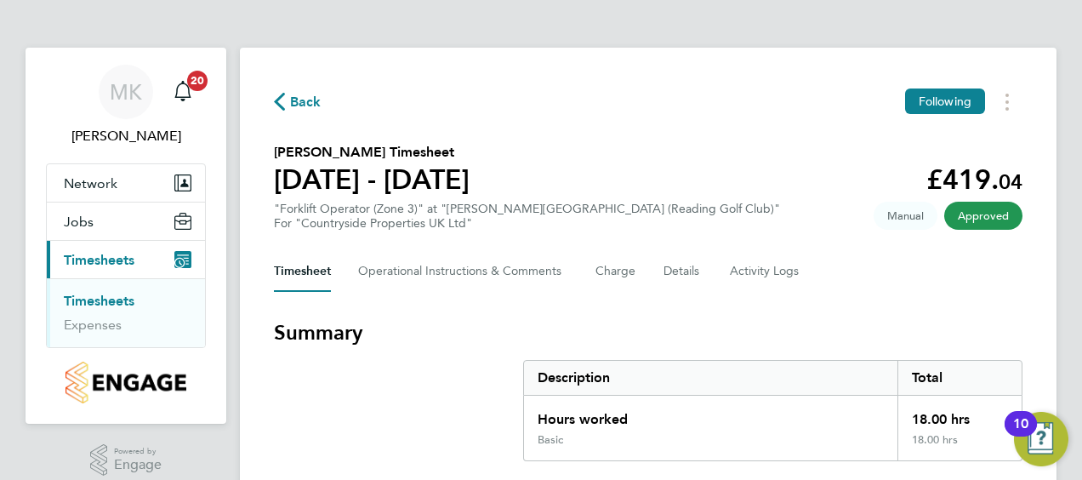
click at [122, 301] on link "Timesheets" at bounding box center [99, 301] width 71 height 16
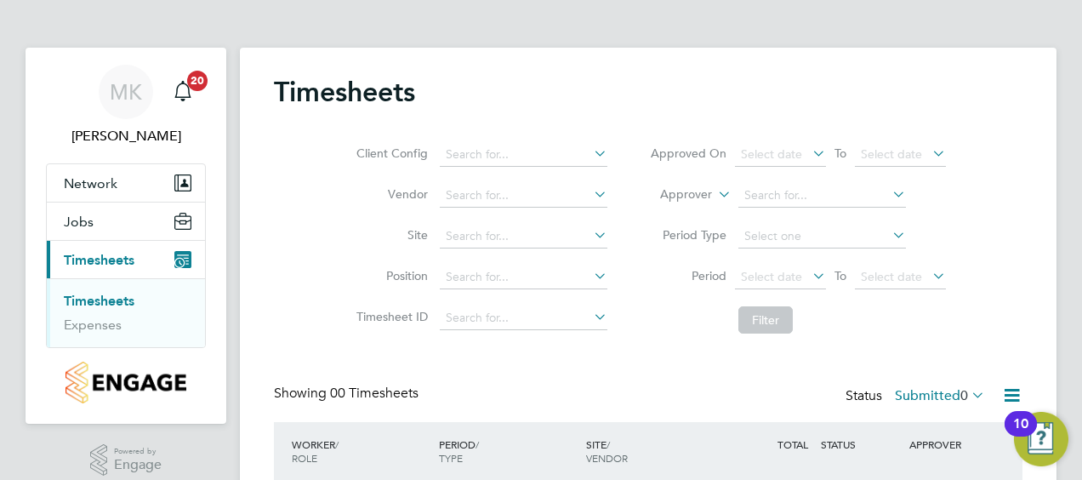
click at [522, 454] on div "PERIOD / TYPE" at bounding box center [508, 451] width 147 height 44
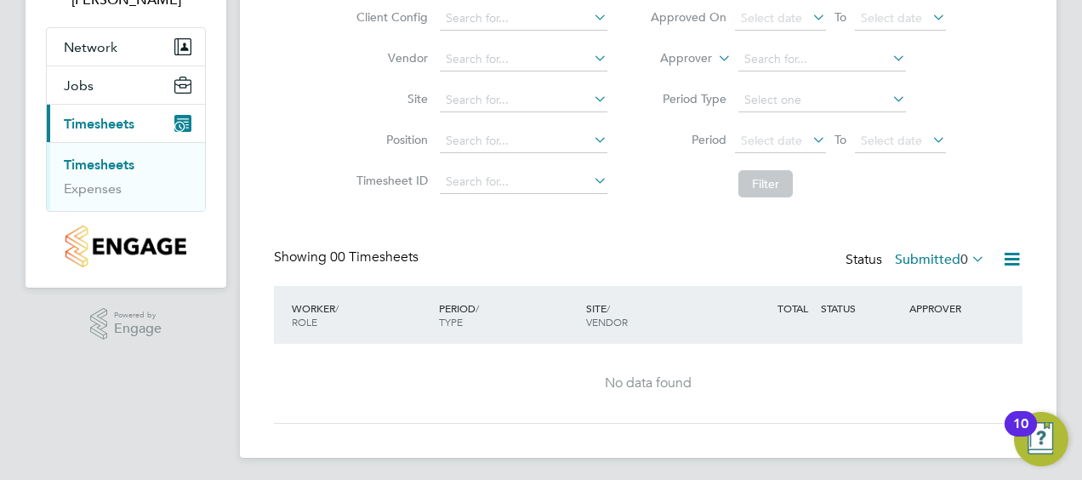
scroll to position [139, 0]
